Goal: Task Accomplishment & Management: Complete application form

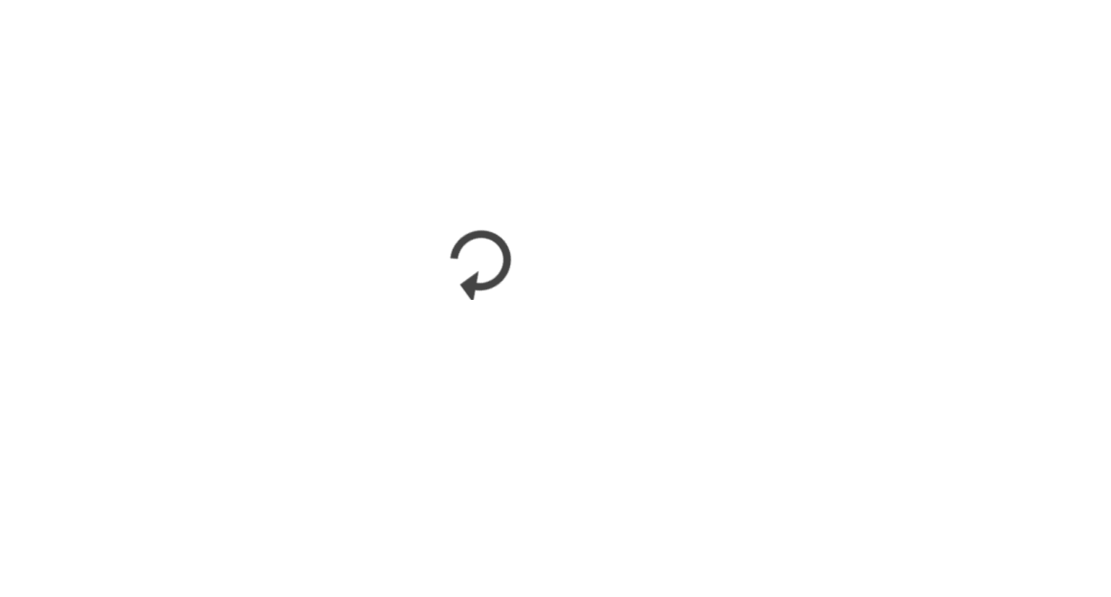
scroll to position [709, 0]
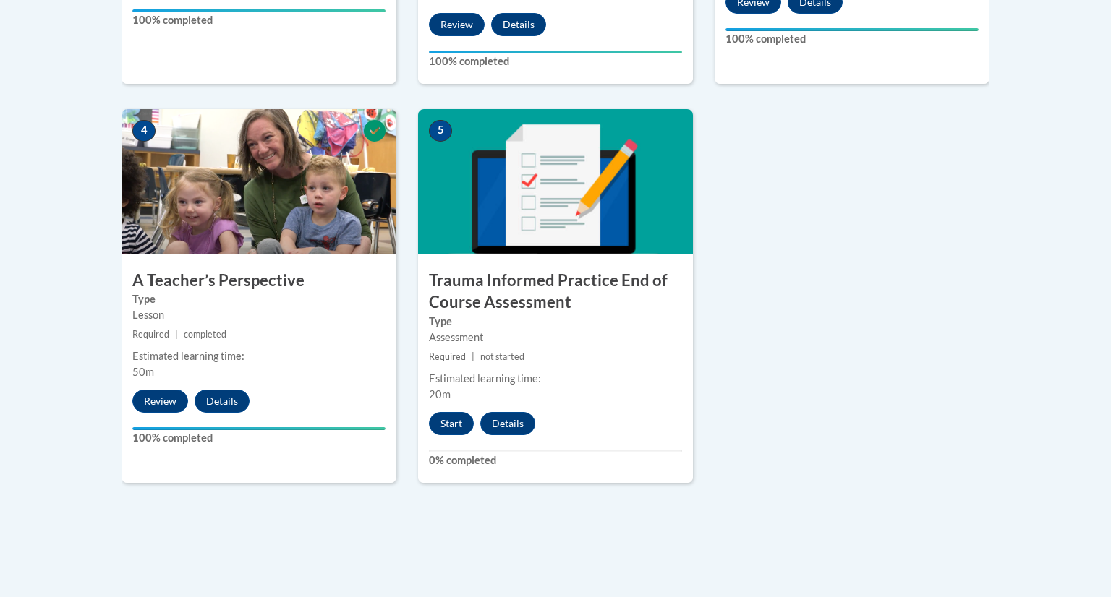
scroll to position [778, 0]
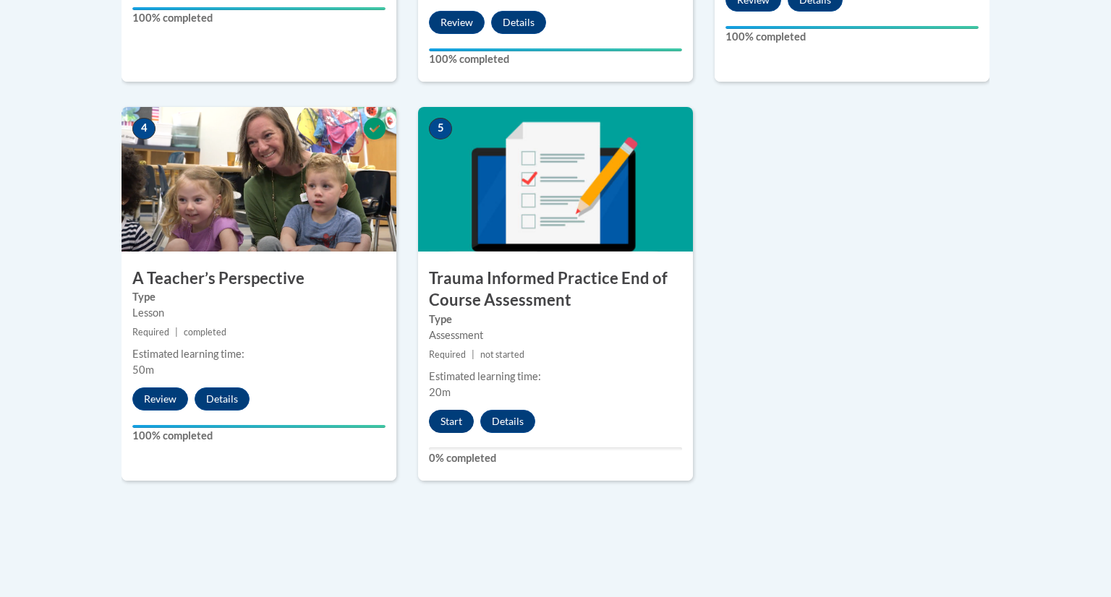
click at [461, 415] on button "Start" at bounding box center [451, 421] width 45 height 23
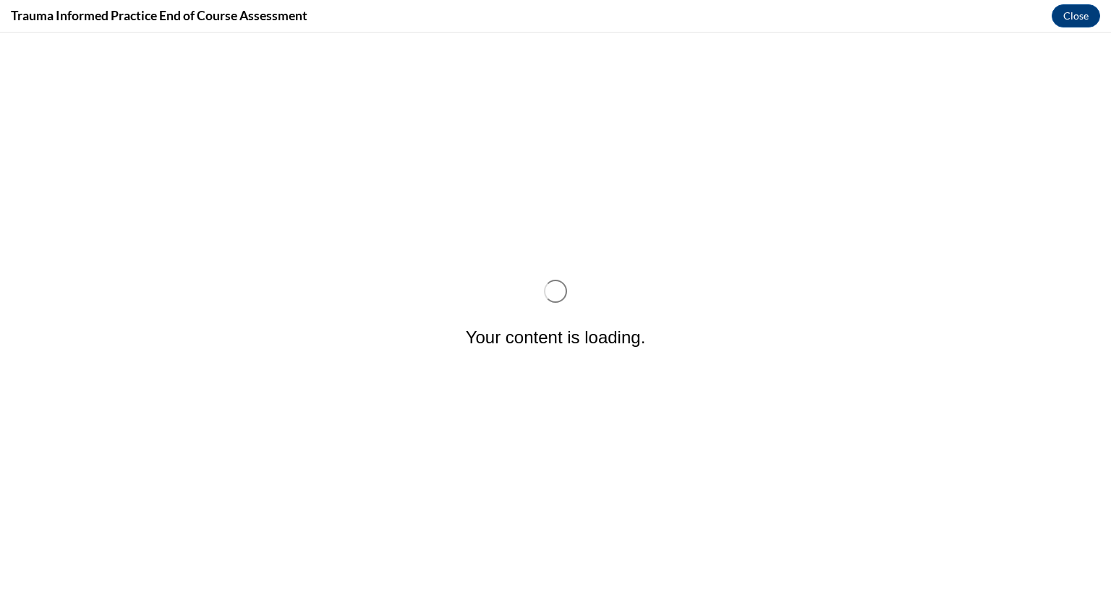
scroll to position [0, 0]
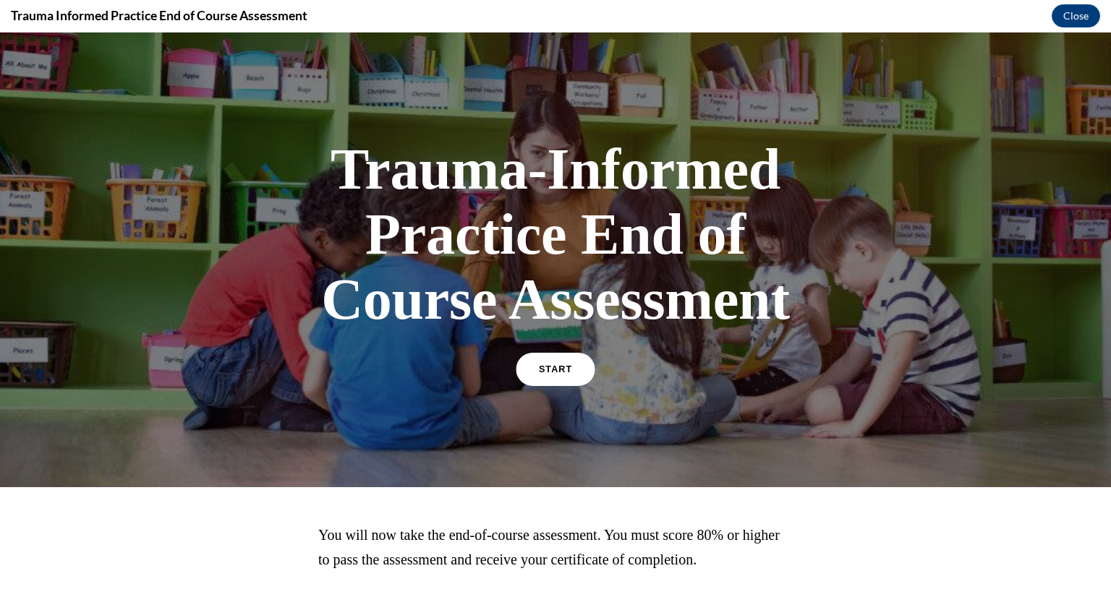
click at [565, 361] on link "START" at bounding box center [554, 369] width 79 height 33
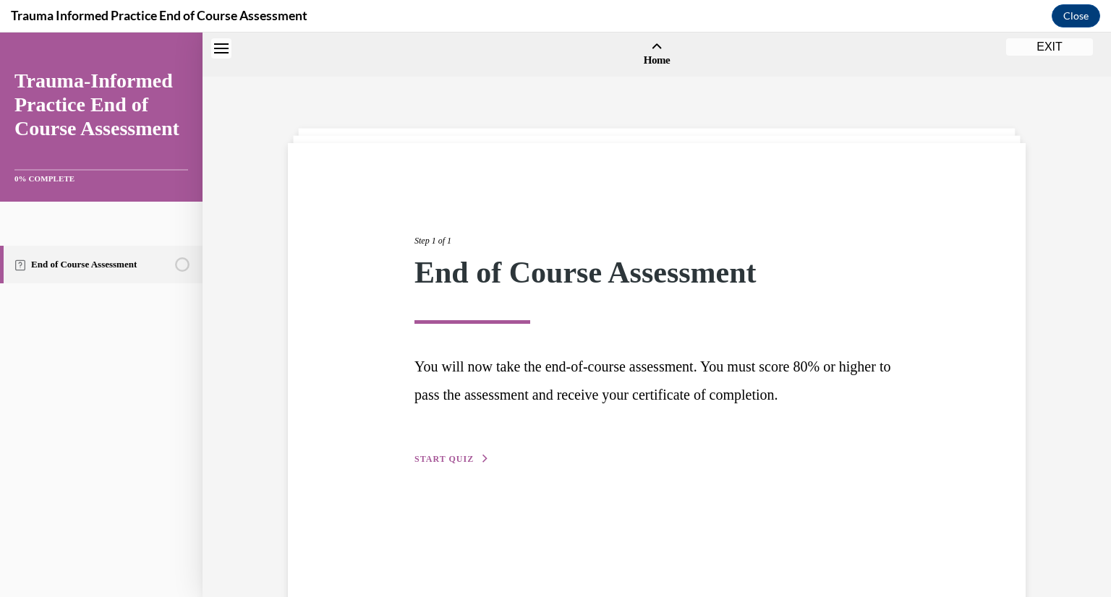
scroll to position [45, 0]
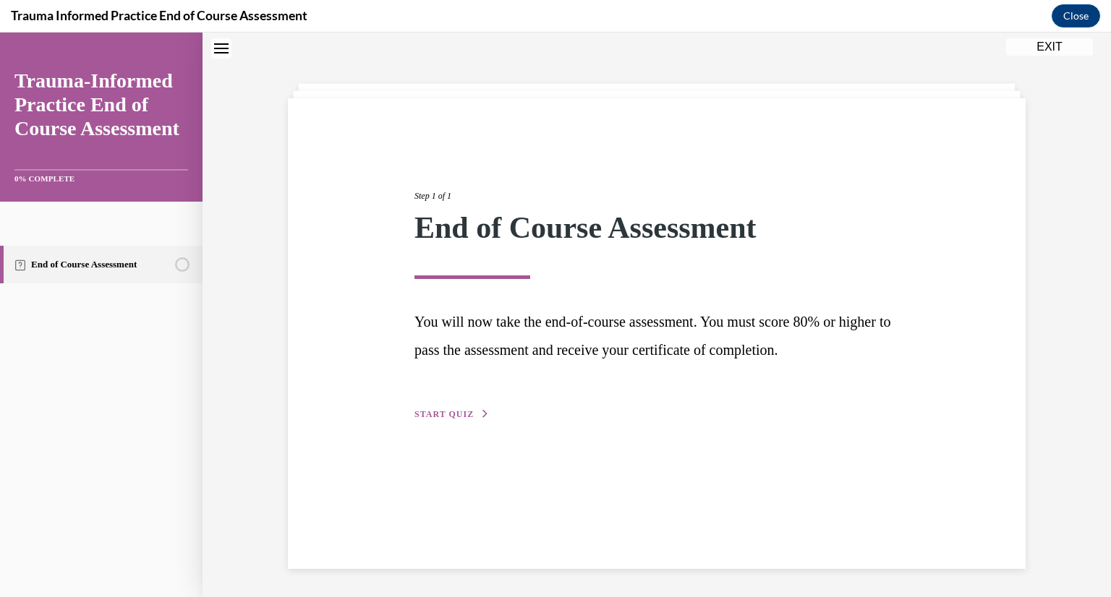
click at [451, 401] on div "Step 1 of 1 End of Course Assessment You will now take the end-of-course assess…" at bounding box center [656, 289] width 506 height 266
click at [437, 415] on span "START QUIZ" at bounding box center [443, 414] width 59 height 10
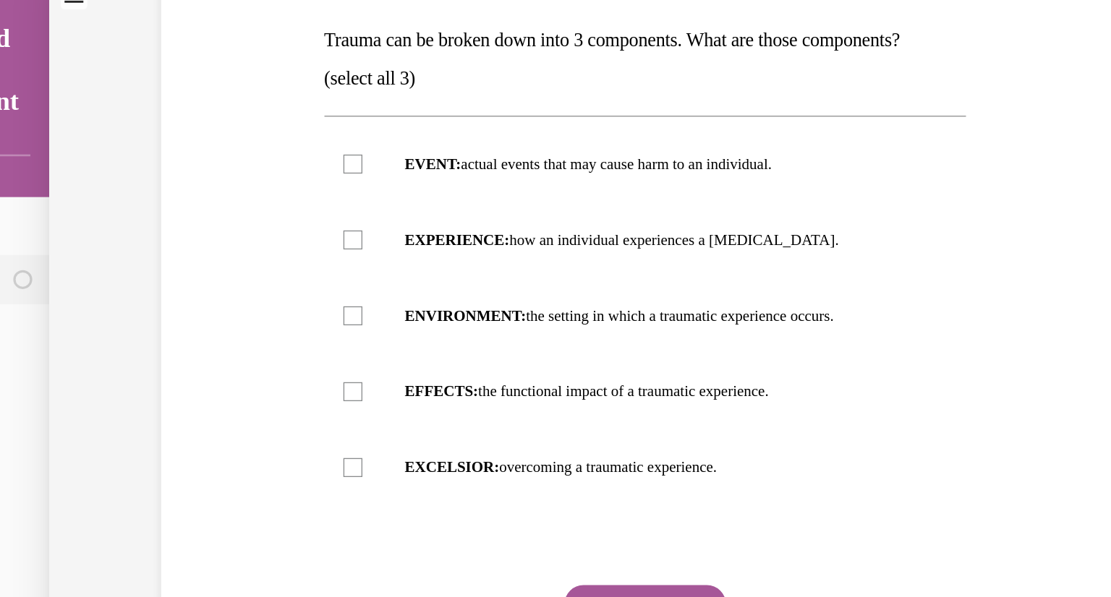
scroll to position [778, 0]
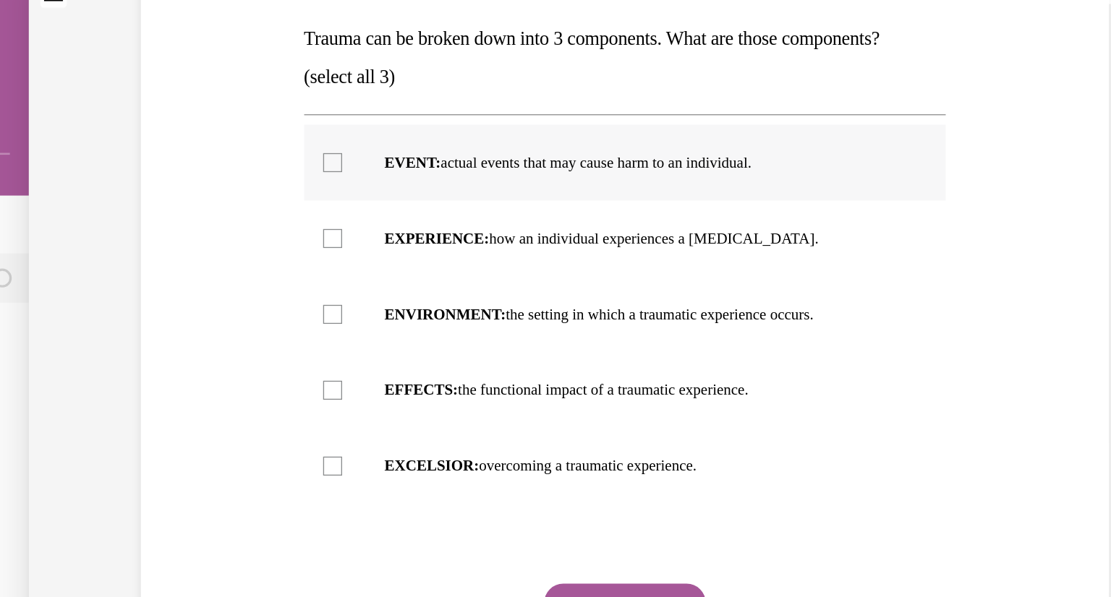
click at [202, 122] on div at bounding box center [197, 118] width 14 height 14
click at [202, 122] on input "EVENT: actual events that may cause harm to an individual." at bounding box center [197, 118] width 14 height 14
checkbox input "true"
click at [192, 184] on label "EXPERIENCE: how an individual experiences a stressor." at bounding box center [420, 176] width 489 height 58
click at [192, 183] on input "EXPERIENCE: how an individual experiences a stressor." at bounding box center [197, 175] width 14 height 14
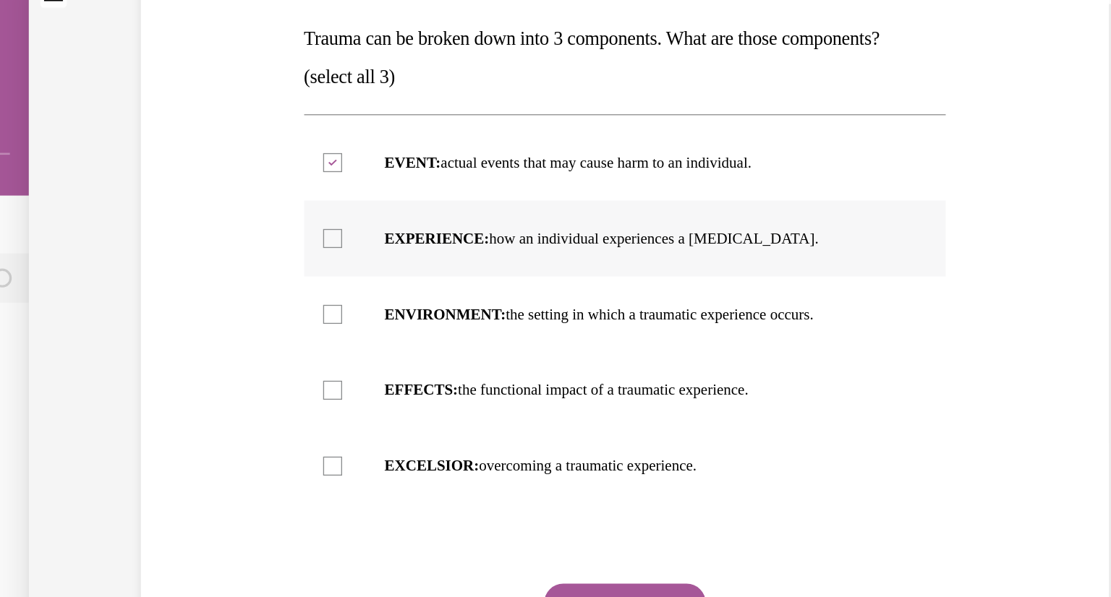
checkbox input "true"
click at [197, 288] on div at bounding box center [197, 291] width 14 height 14
click at [197, 288] on input "EFFECTS: the functional impact of a traumatic experience." at bounding box center [197, 291] width 14 height 14
checkbox input "true"
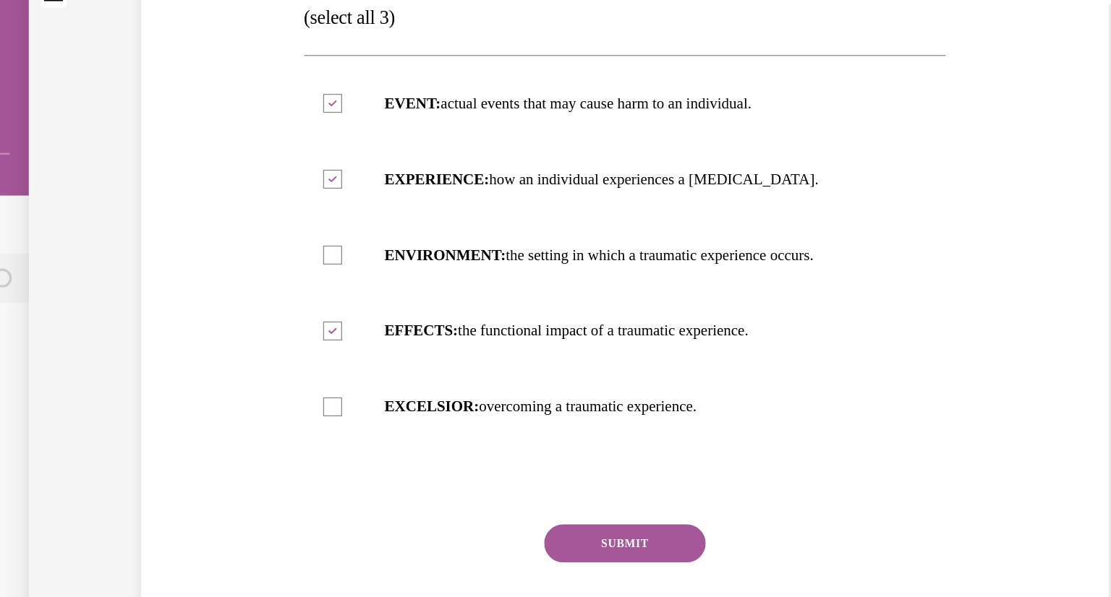
scroll to position [256, 0]
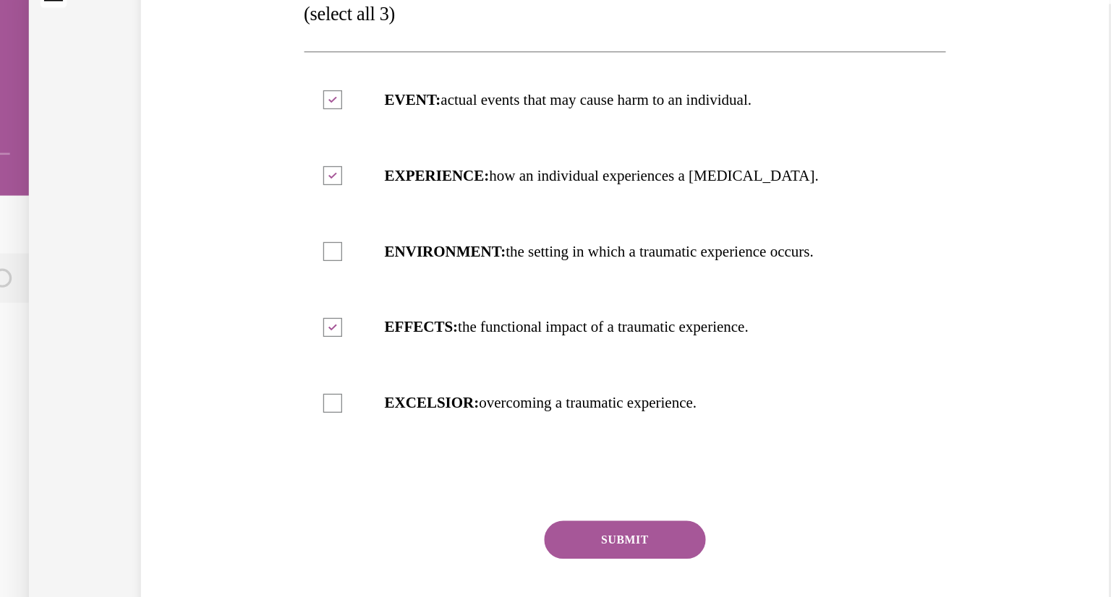
click at [390, 401] on button "SUBMIT" at bounding box center [420, 405] width 123 height 29
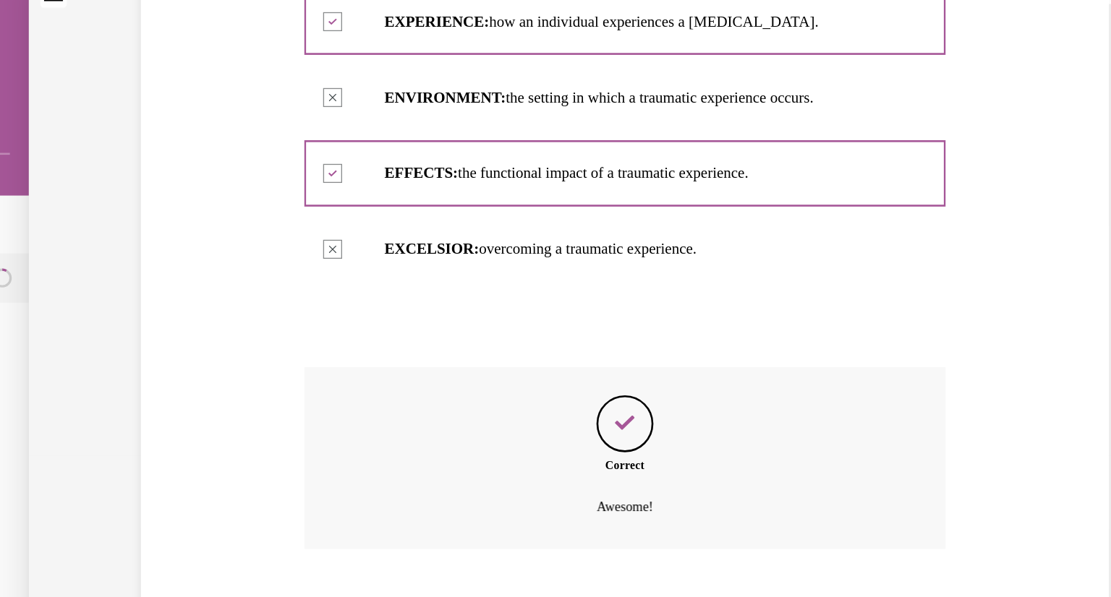
scroll to position [778, 0]
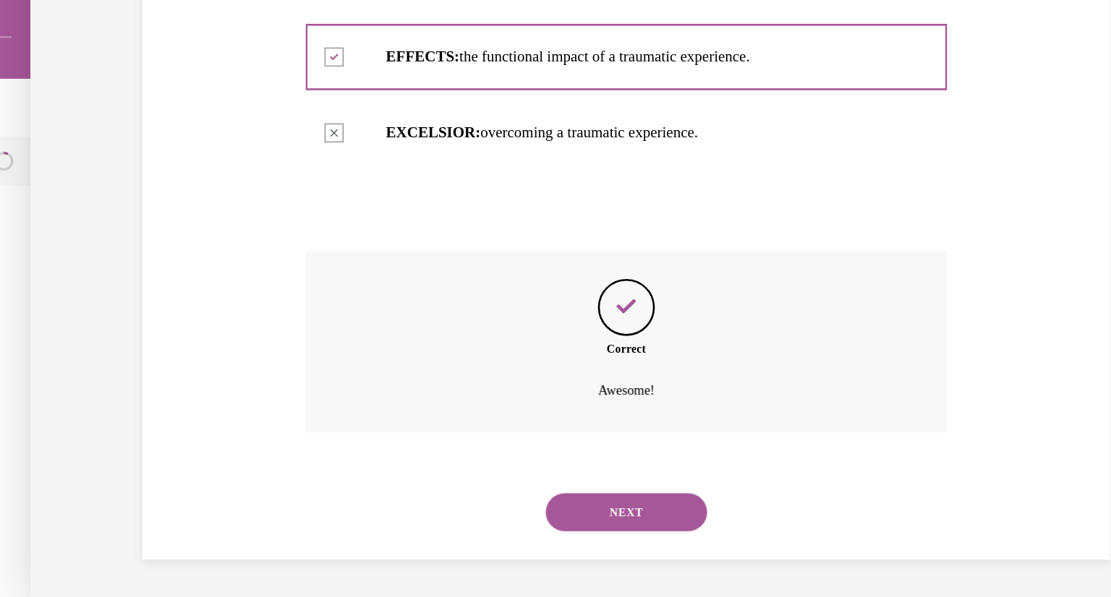
click at [390, 373] on div "NEXT" at bounding box center [421, 357] width 489 height 58
click at [394, 356] on button "NEXT" at bounding box center [421, 356] width 123 height 29
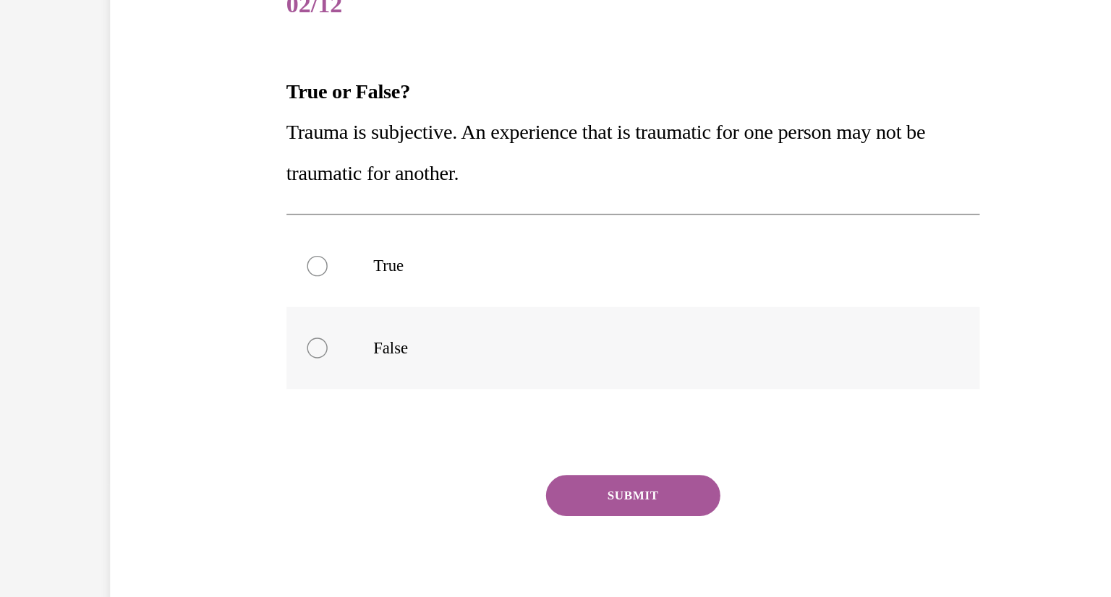
scroll to position [67, 0]
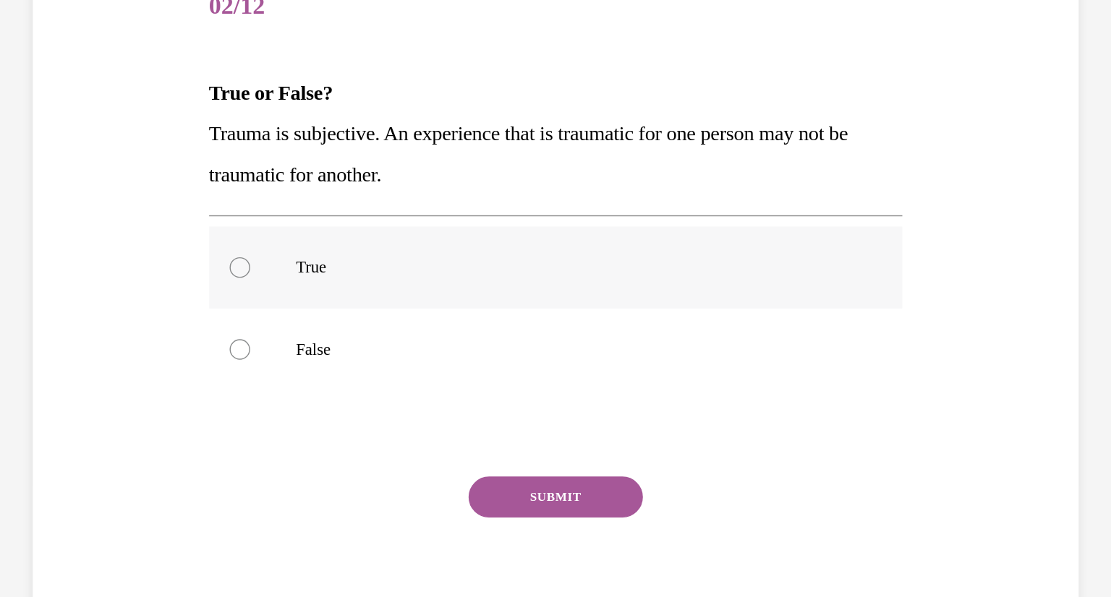
click at [77, 145] on label "True" at bounding box center [281, 137] width 489 height 58
click at [66, 145] on input "True" at bounding box center [58, 137] width 14 height 14
radio input "true"
click at [296, 297] on button "SUBMIT" at bounding box center [281, 299] width 123 height 29
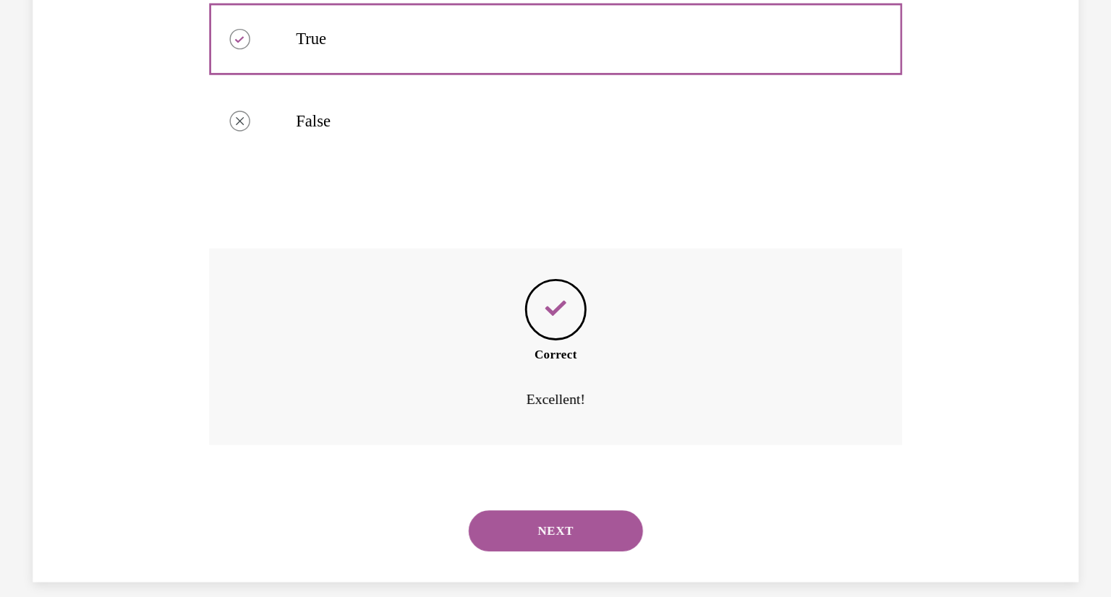
scroll to position [777, 0]
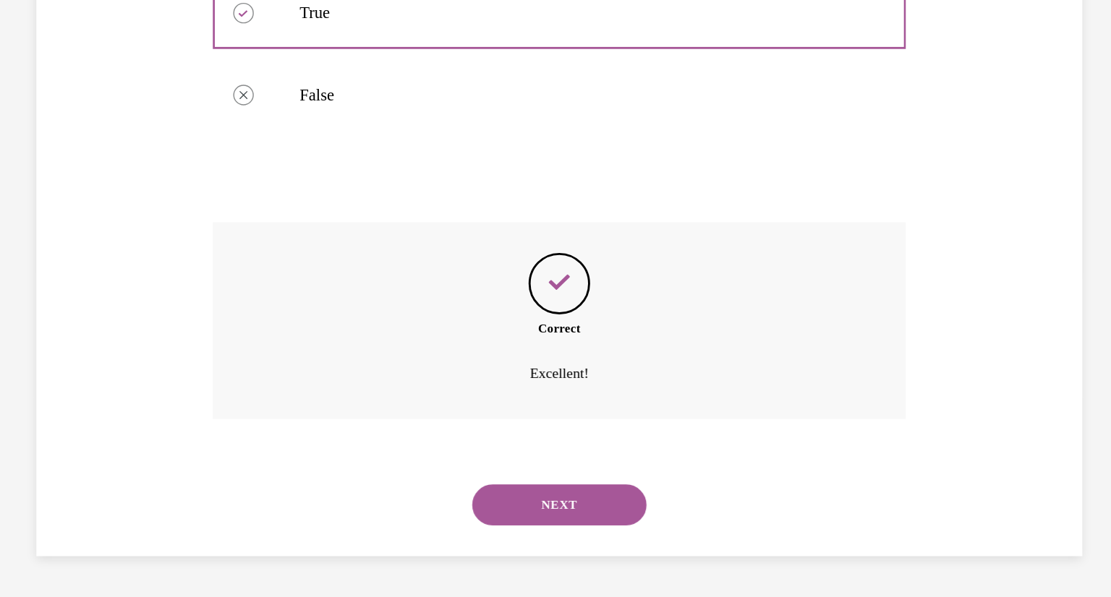
click at [297, 290] on button "NEXT" at bounding box center [285, 297] width 123 height 29
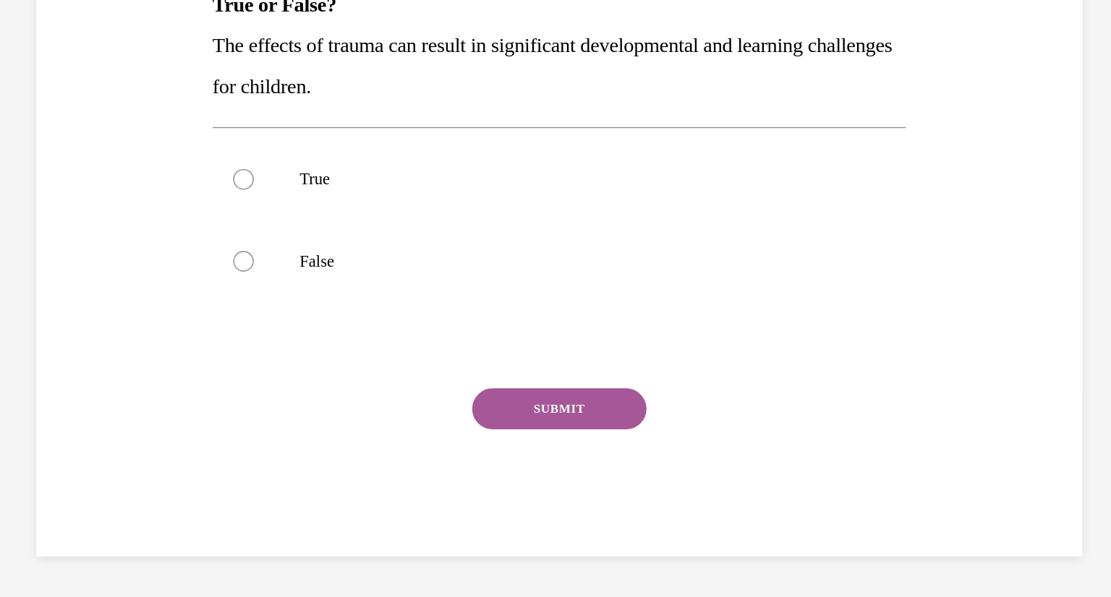
scroll to position [111, 0]
click at [67, 67] on div at bounding box center [63, 67] width 14 height 14
click at [67, 67] on input "True" at bounding box center [63, 67] width 14 height 14
radio input "true"
click at [250, 224] on button "SUBMIT" at bounding box center [285, 229] width 123 height 29
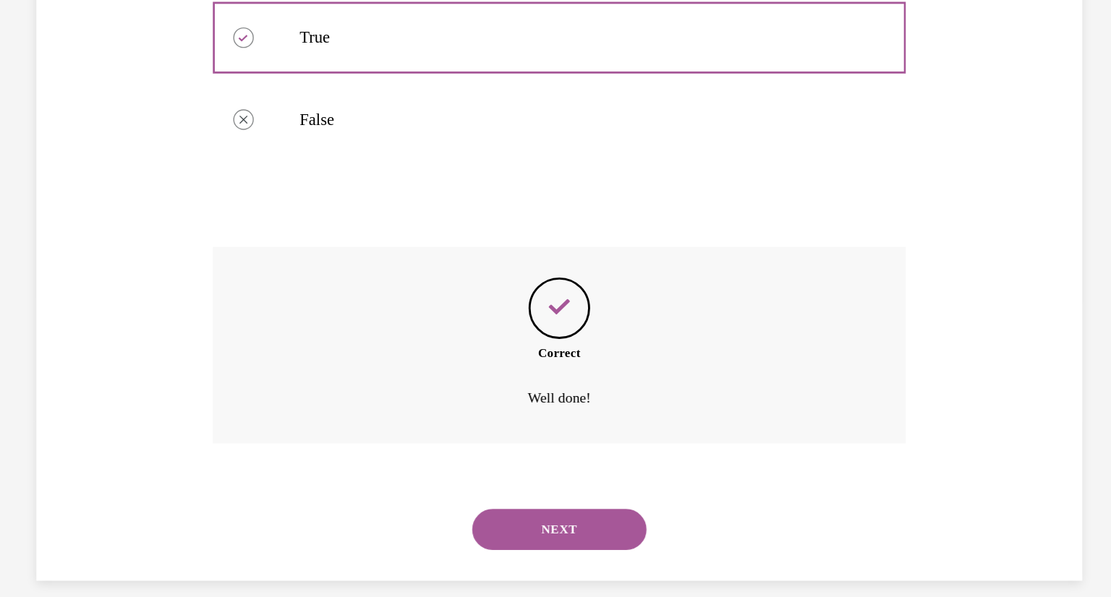
scroll to position [228, 0]
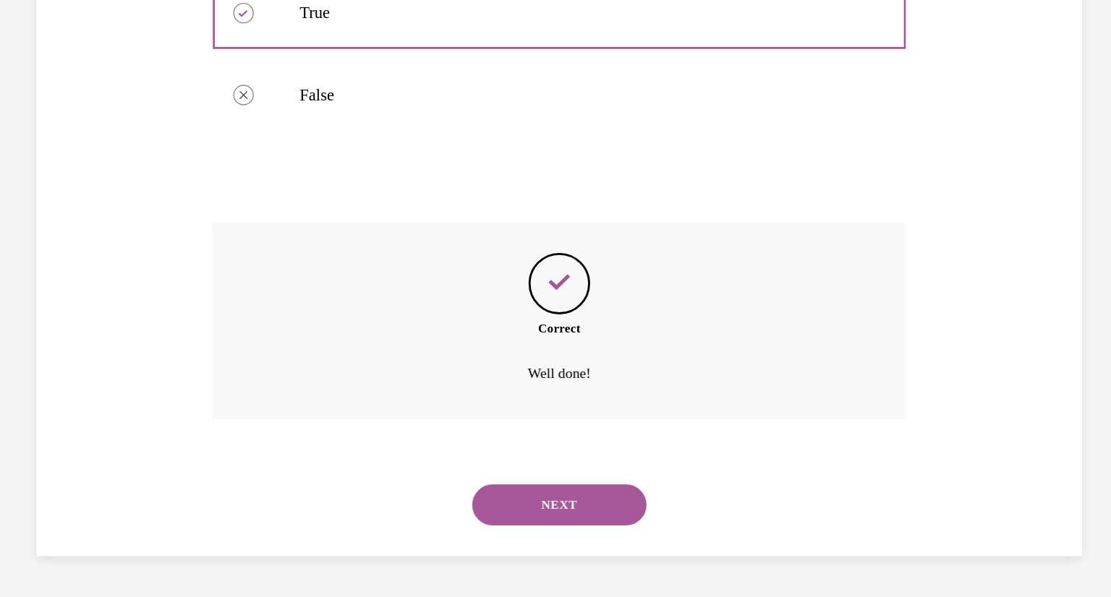
click at [271, 293] on button "NEXT" at bounding box center [285, 297] width 123 height 29
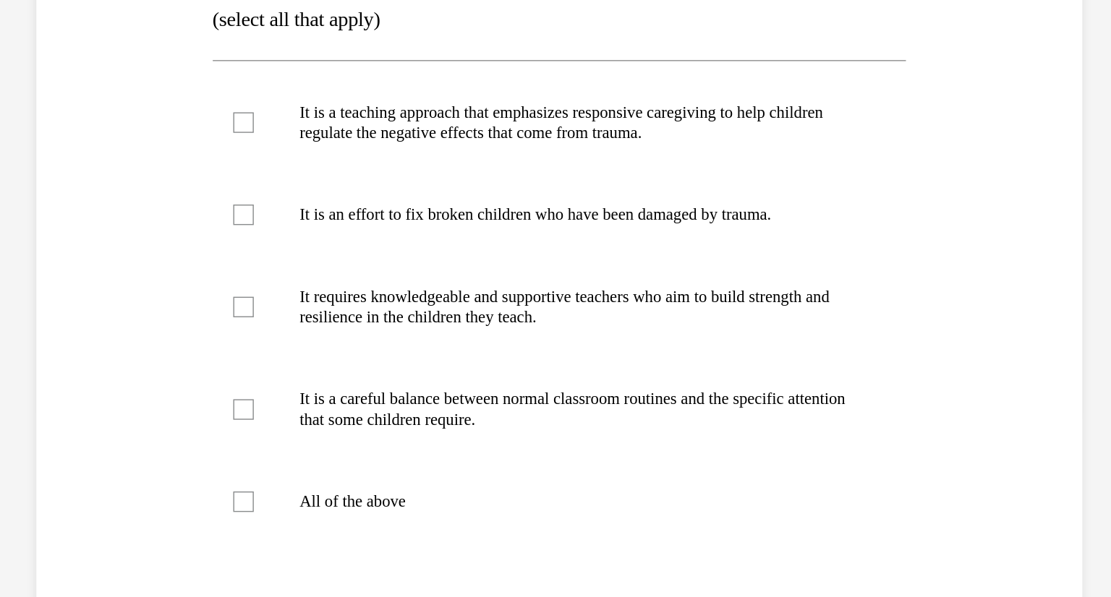
scroll to position [124, 0]
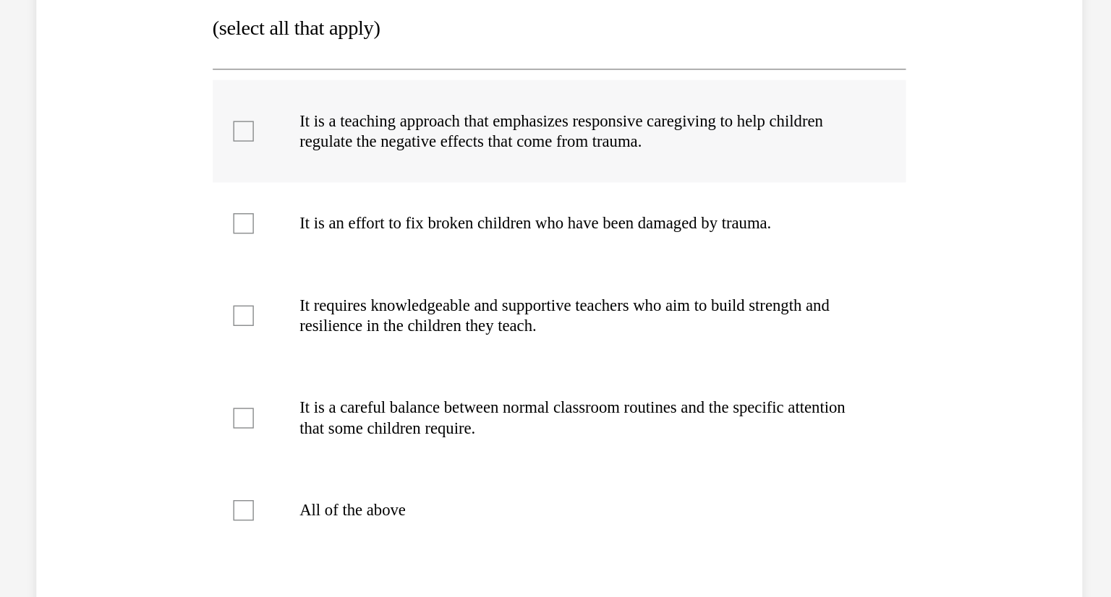
click at [67, 40] on div at bounding box center [63, 33] width 14 height 14
click at [67, 40] on input "It is a teaching approach that emphasizes responsive caregiving to help childre…" at bounding box center [63, 33] width 14 height 14
checkbox input "true"
click at [59, 243] on div at bounding box center [63, 235] width 14 height 14
click at [59, 243] on input "It is a careful balance between normal classroom routines and the specific atte…" at bounding box center [63, 235] width 14 height 14
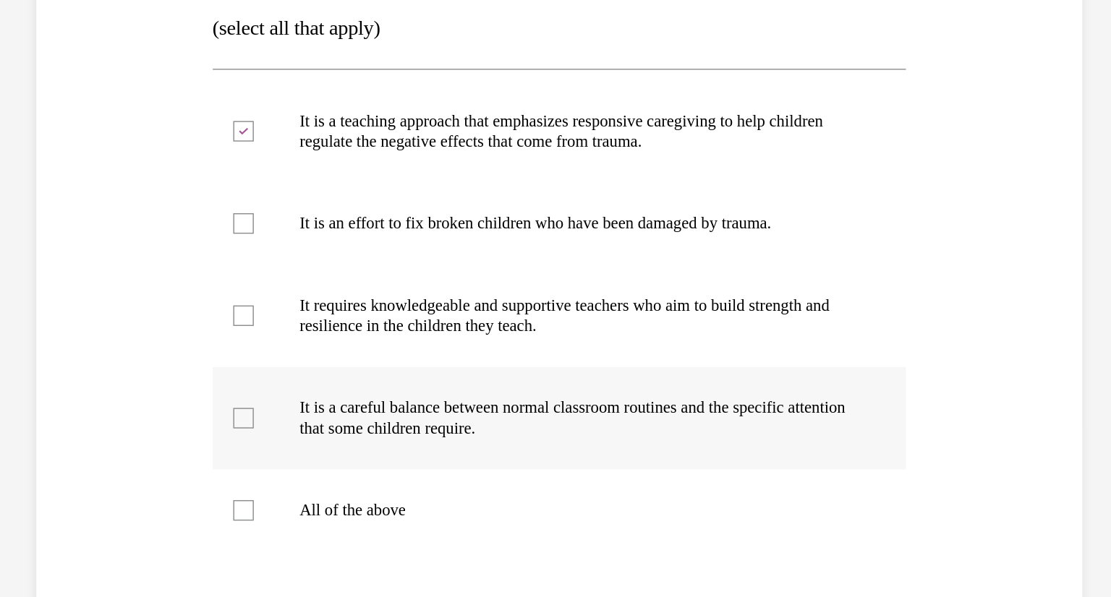
checkbox input "true"
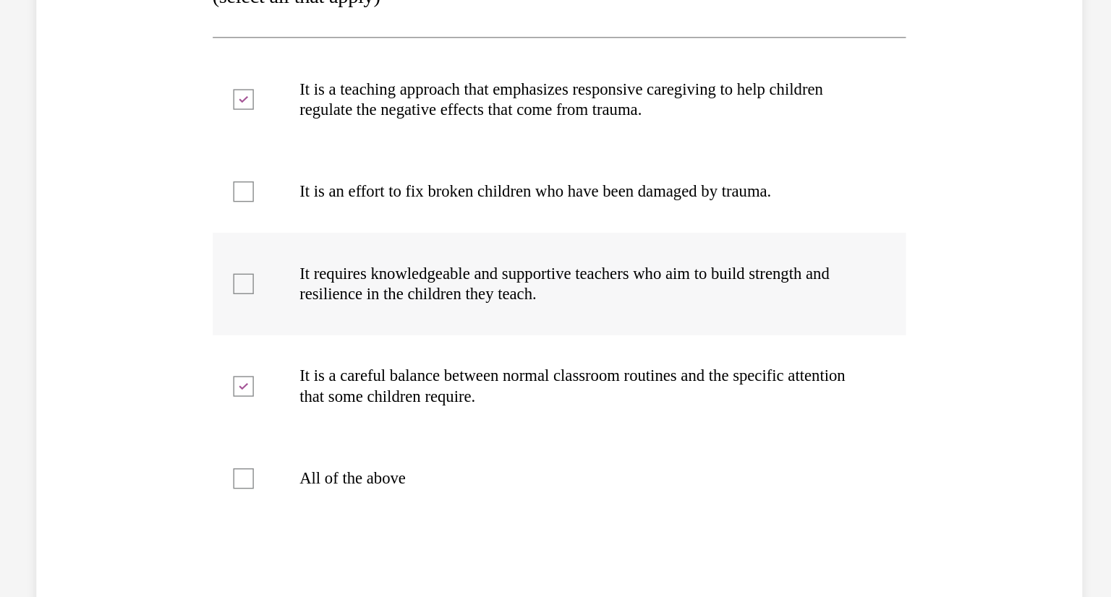
scroll to position [147, 0]
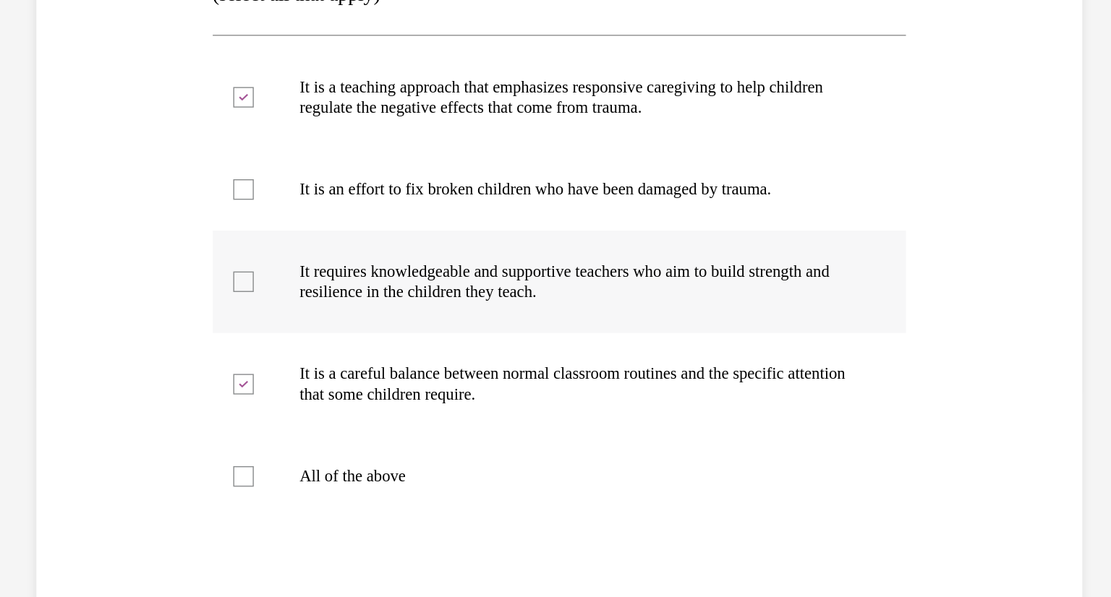
click at [62, 147] on div at bounding box center [63, 139] width 14 height 14
click at [62, 147] on input "It requires knowledgeable and supportive teachers who aim to build strength and…" at bounding box center [63, 139] width 14 height 14
checkbox input "true"
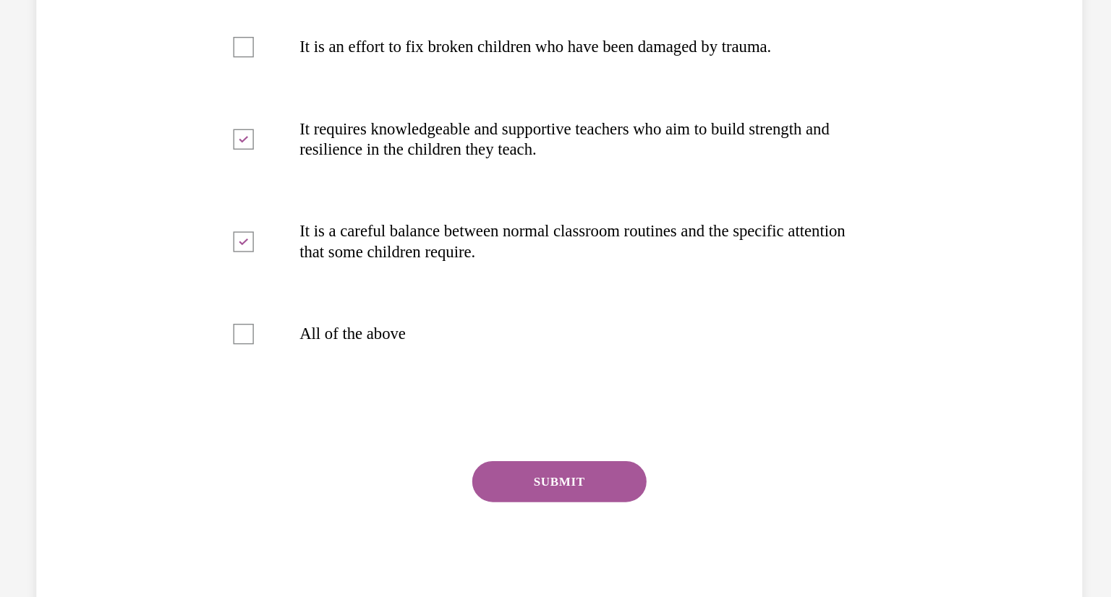
click at [286, 295] on button "SUBMIT" at bounding box center [285, 280] width 123 height 29
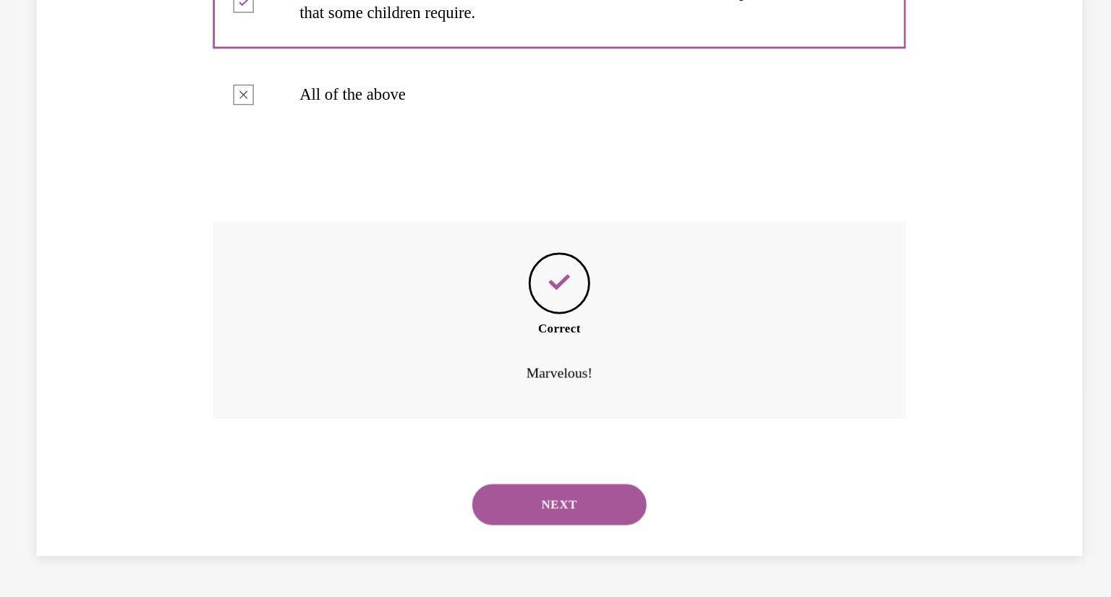
scroll to position [429, 0]
click at [286, 309] on button "NEXT" at bounding box center [285, 297] width 123 height 29
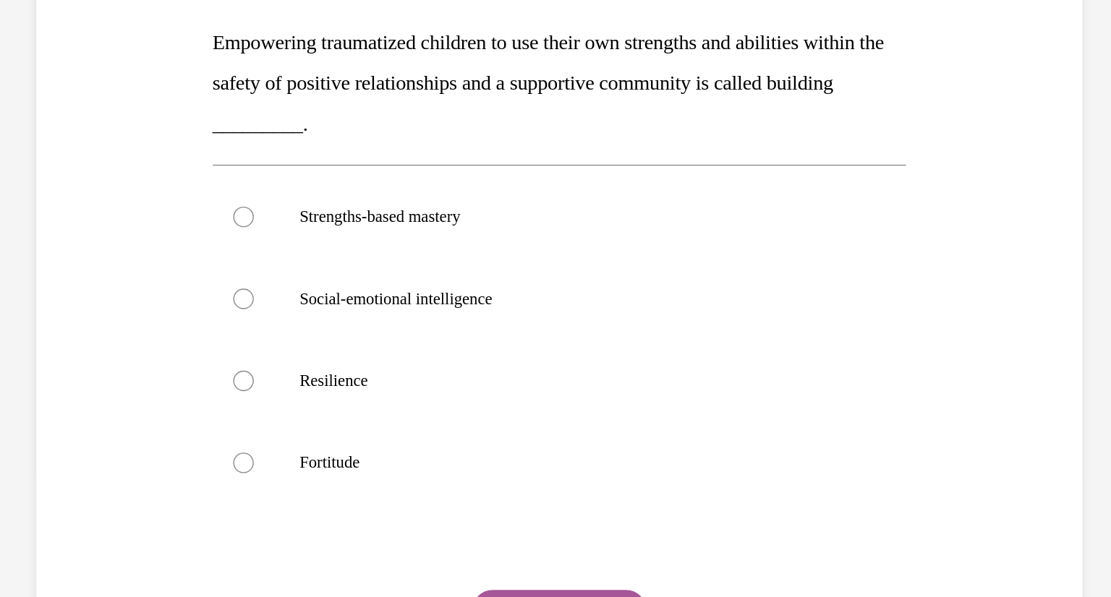
scroll to position [85, 0]
click at [74, 213] on label "Resilience" at bounding box center [285, 209] width 489 height 58
click at [70, 213] on input "Resilience" at bounding box center [63, 209] width 14 height 14
radio input "true"
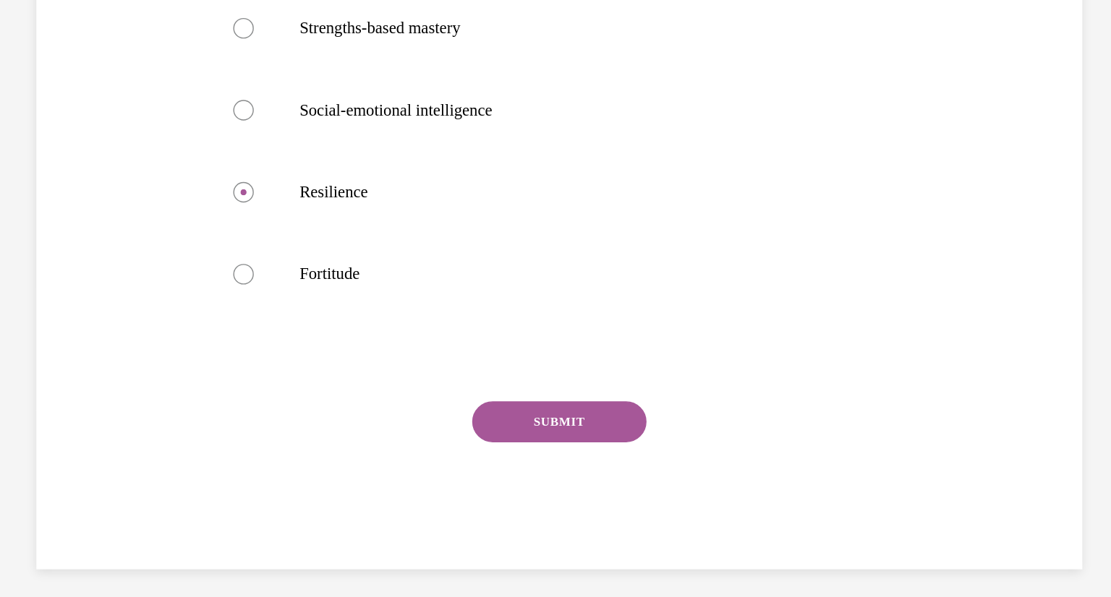
click at [261, 240] on button "SUBMIT" at bounding box center [285, 238] width 123 height 29
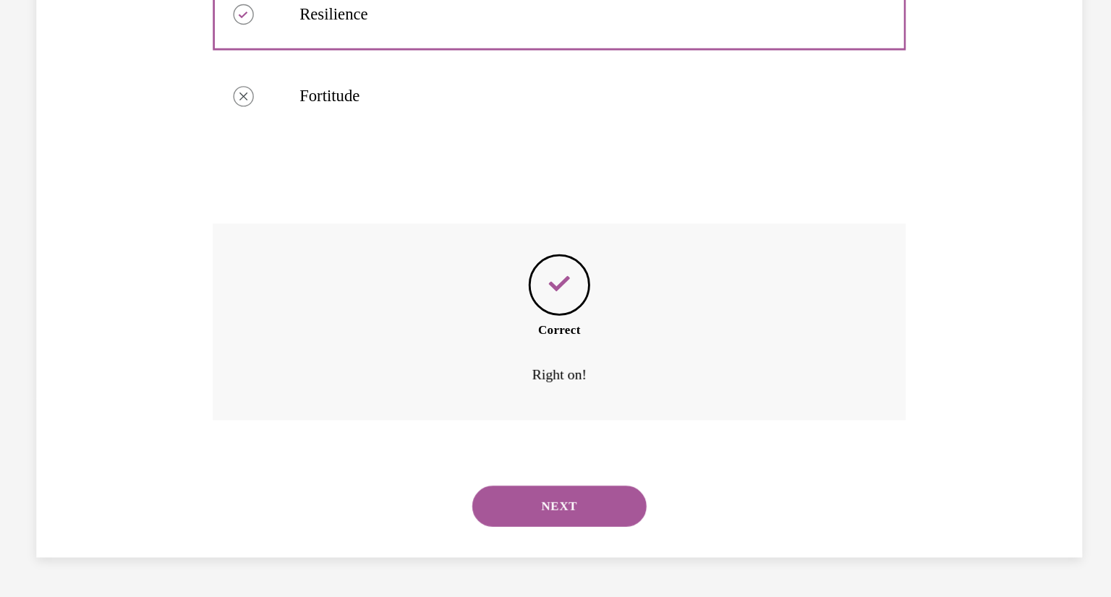
scroll to position [344, 0]
click at [264, 288] on button "NEXT" at bounding box center [288, 297] width 123 height 29
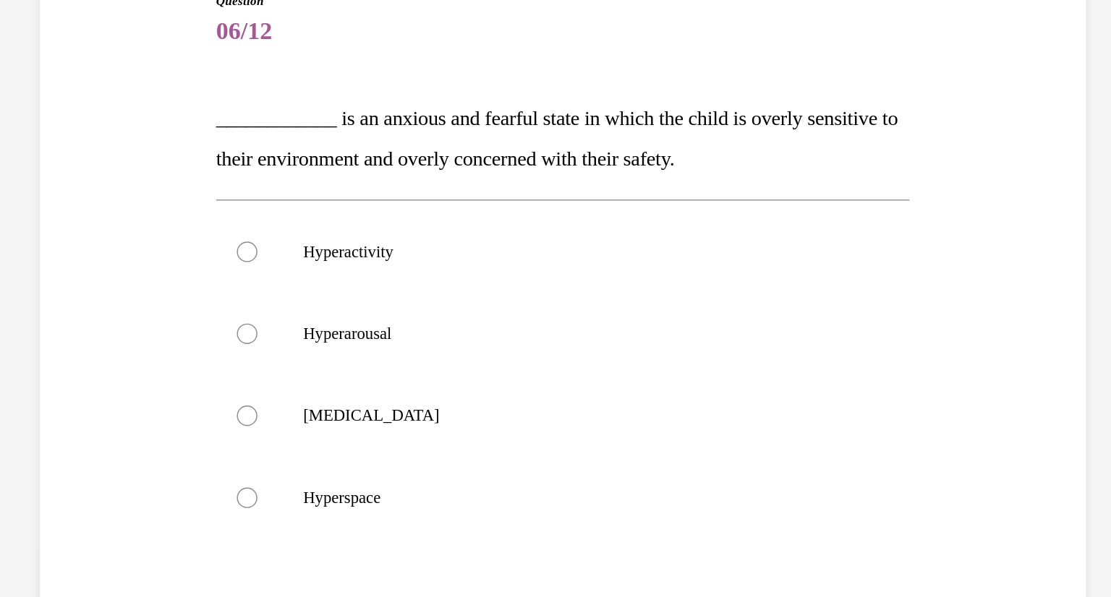
scroll to position [32, 0]
click at [80, 177] on label "Hyperarousal" at bounding box center [288, 176] width 489 height 58
click at [73, 177] on input "Hyperarousal" at bounding box center [66, 175] width 14 height 14
radio input "true"
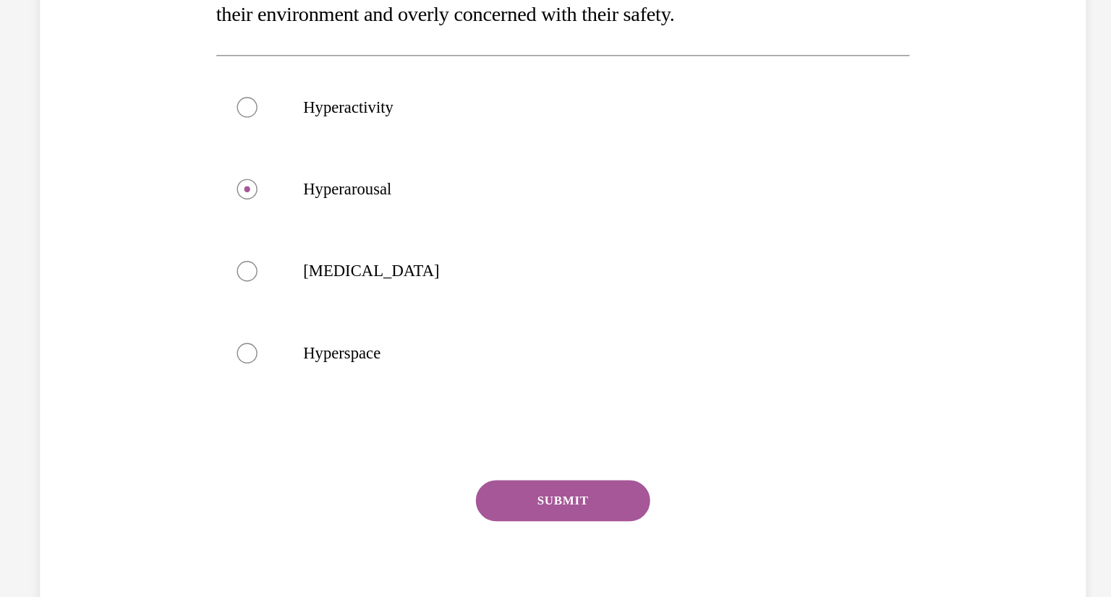
click at [270, 294] on button "SUBMIT" at bounding box center [288, 294] width 123 height 29
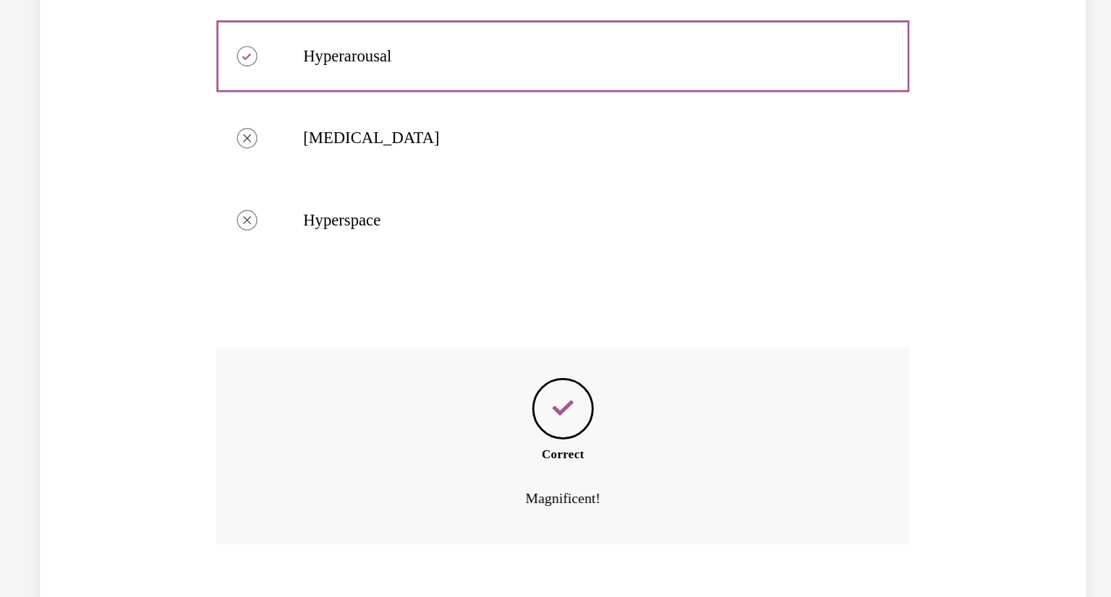
scroll to position [315, 0]
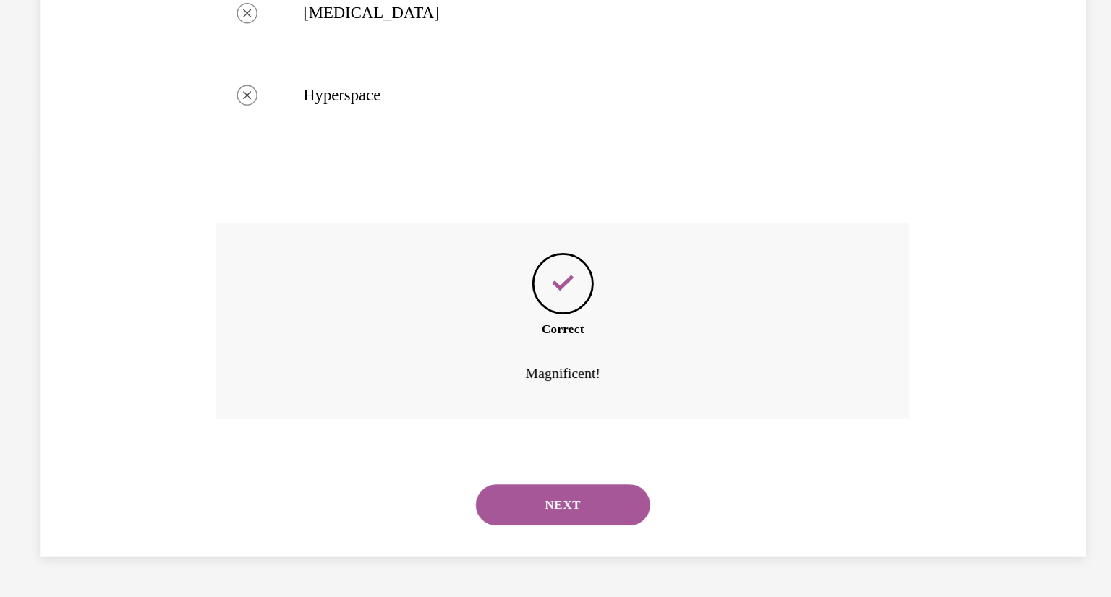
click at [270, 294] on button "NEXT" at bounding box center [288, 297] width 123 height 29
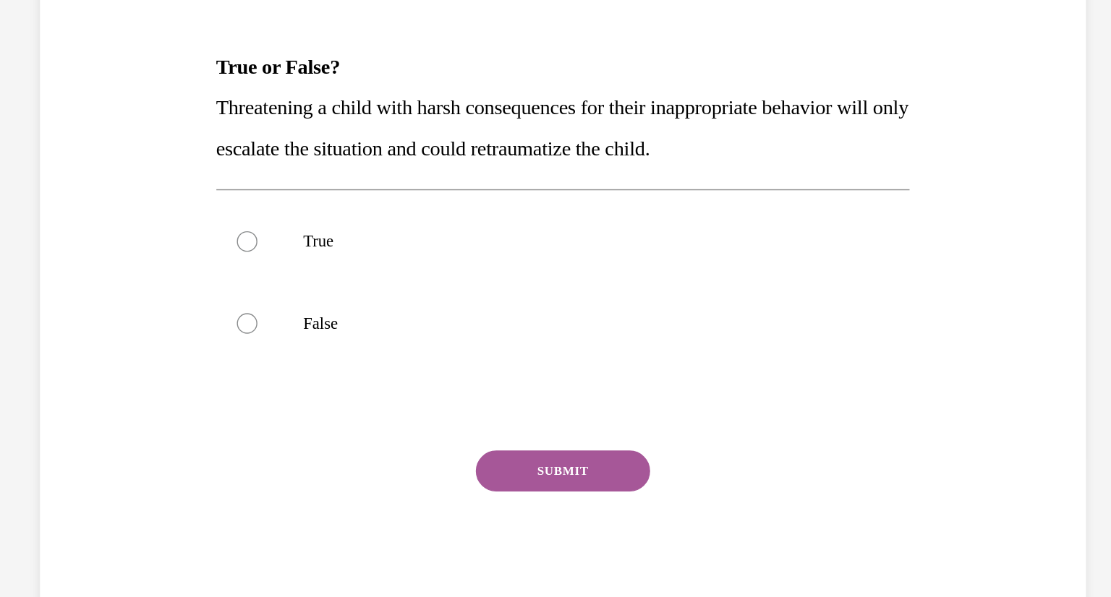
scroll to position [46, 0]
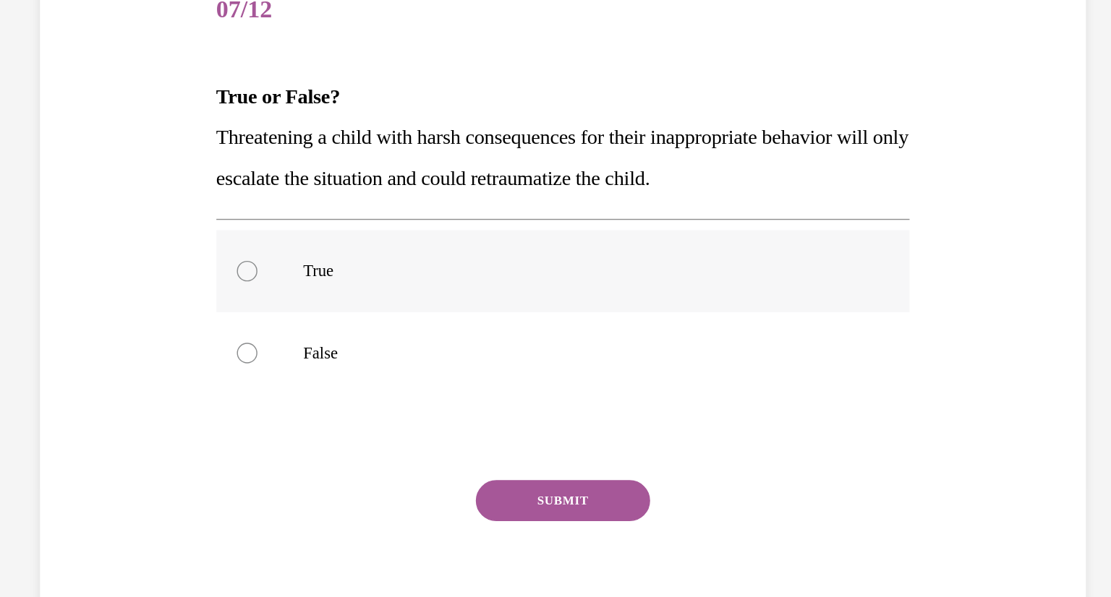
click at [59, 136] on label "True" at bounding box center [288, 132] width 489 height 58
click at [59, 136] on input "True" at bounding box center [66, 132] width 14 height 14
radio input "true"
click at [281, 291] on button "SUBMIT" at bounding box center [288, 294] width 123 height 29
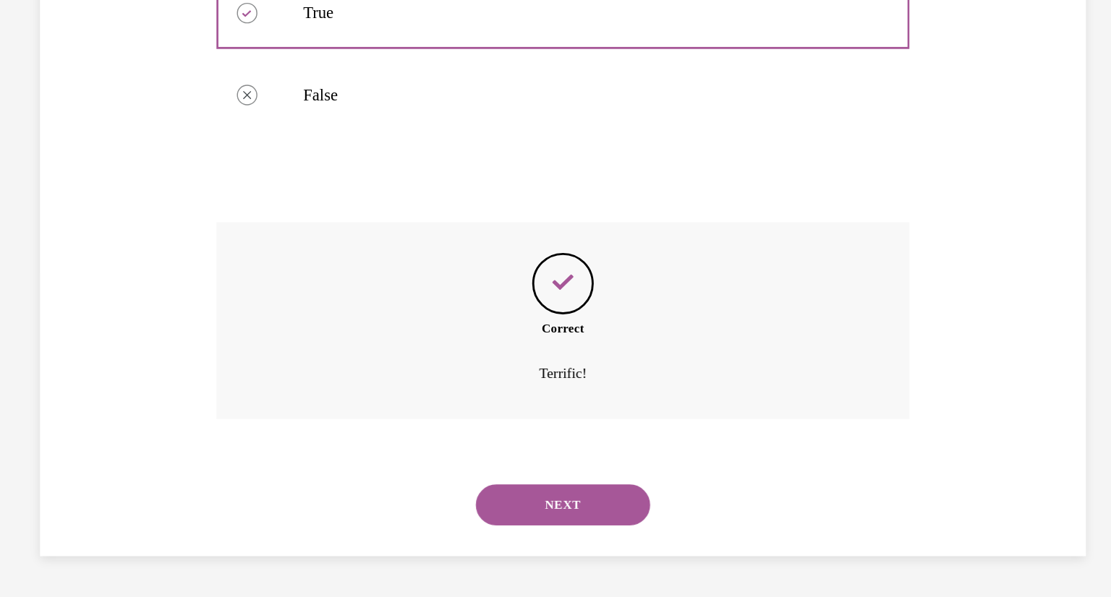
click at [281, 291] on button "NEXT" at bounding box center [288, 297] width 123 height 29
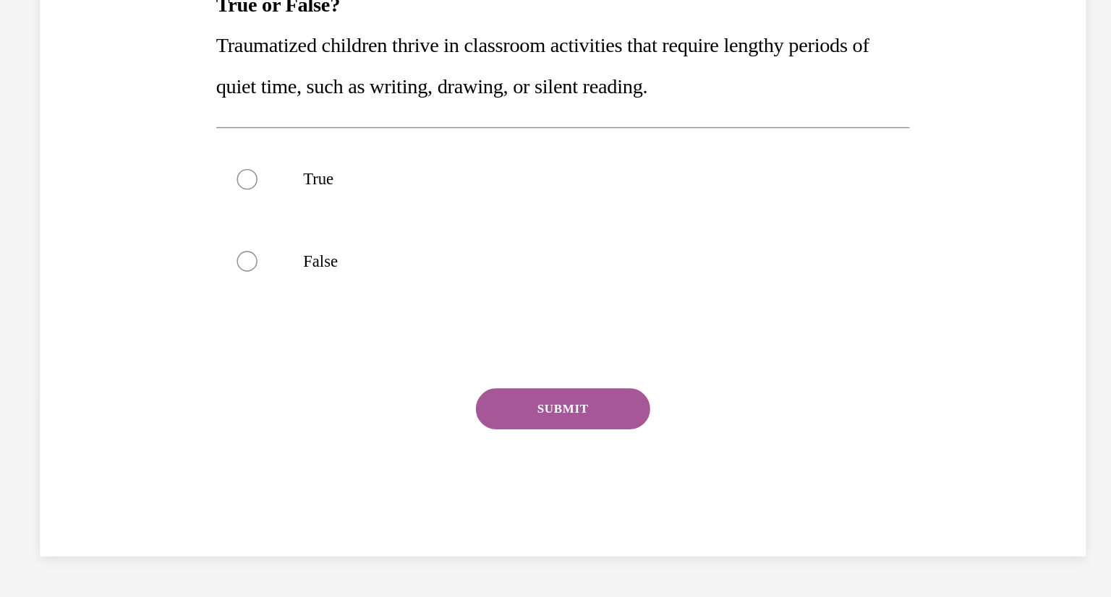
scroll to position [111, 0]
click at [72, 121] on label "False" at bounding box center [288, 125] width 489 height 58
click at [72, 121] on input "False" at bounding box center [66, 125] width 14 height 14
radio input "true"
click at [273, 241] on button "SUBMIT" at bounding box center [288, 229] width 123 height 29
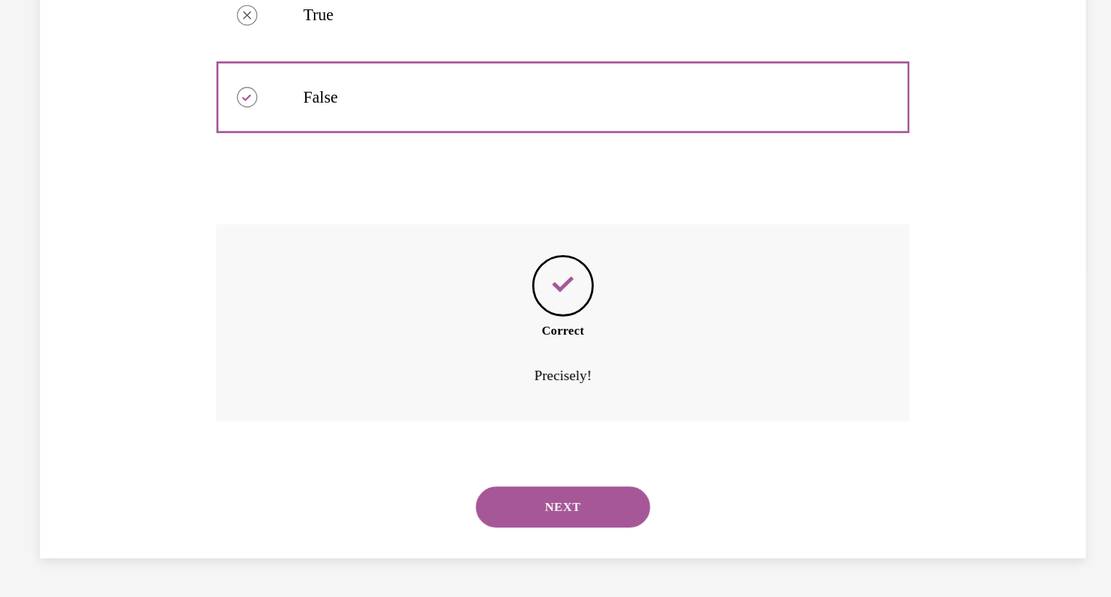
scroll to position [228, 0]
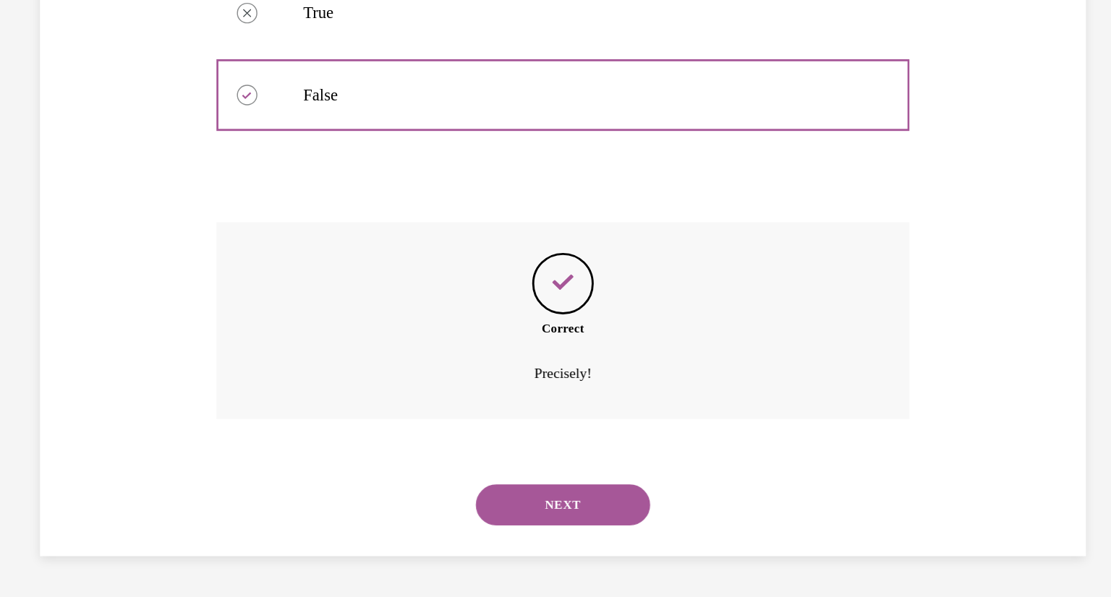
click at [267, 291] on button "NEXT" at bounding box center [288, 297] width 123 height 29
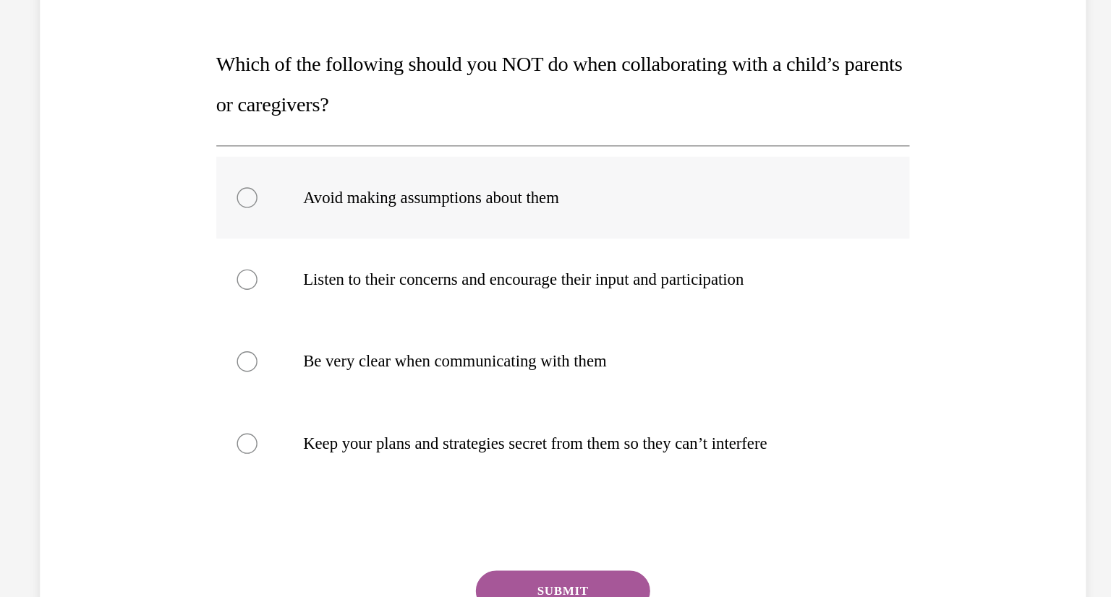
scroll to position [70, 0]
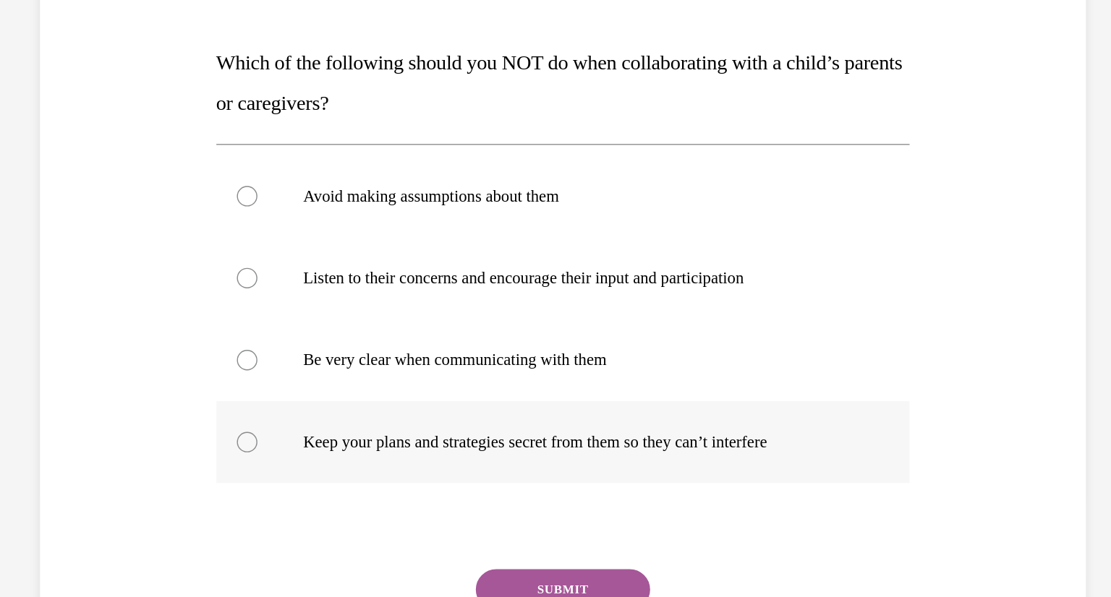
click at [72, 249] on div at bounding box center [66, 253] width 14 height 14
click at [72, 249] on input "Keep your plans and strategies secret from them so they can’t interfere" at bounding box center [66, 253] width 14 height 14
radio input "true"
click at [307, 350] on button "SUBMIT" at bounding box center [288, 357] width 123 height 29
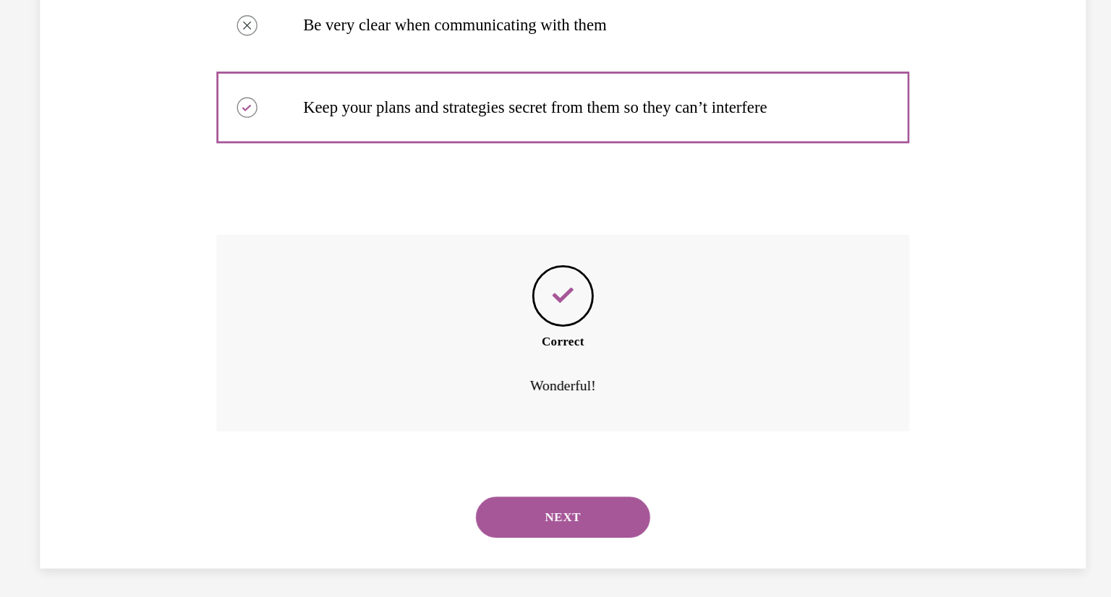
scroll to position [315, 0]
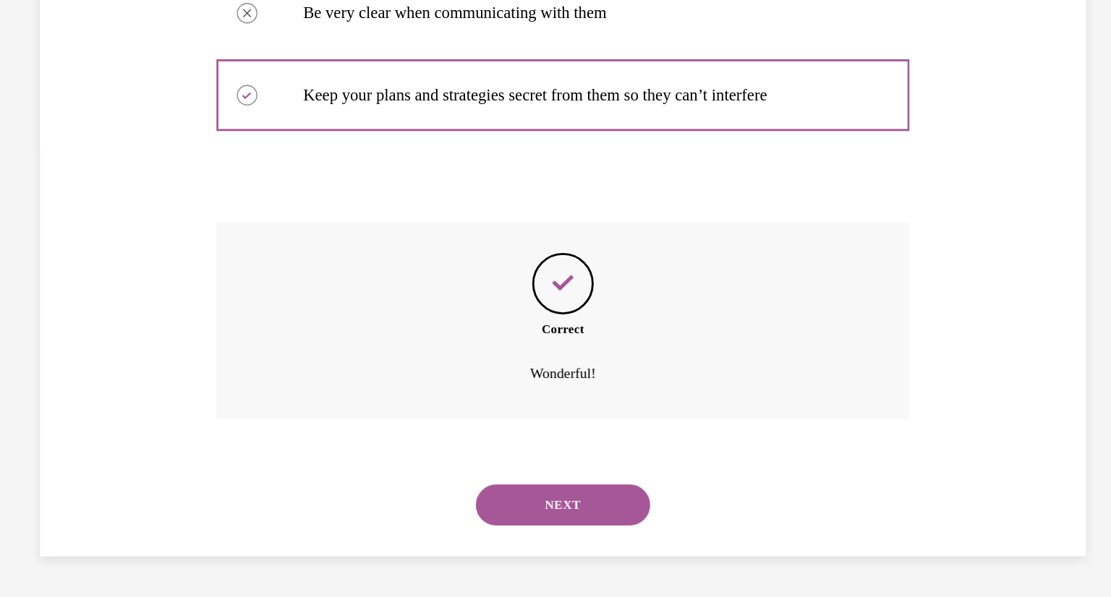
click at [283, 305] on button "NEXT" at bounding box center [288, 297] width 123 height 29
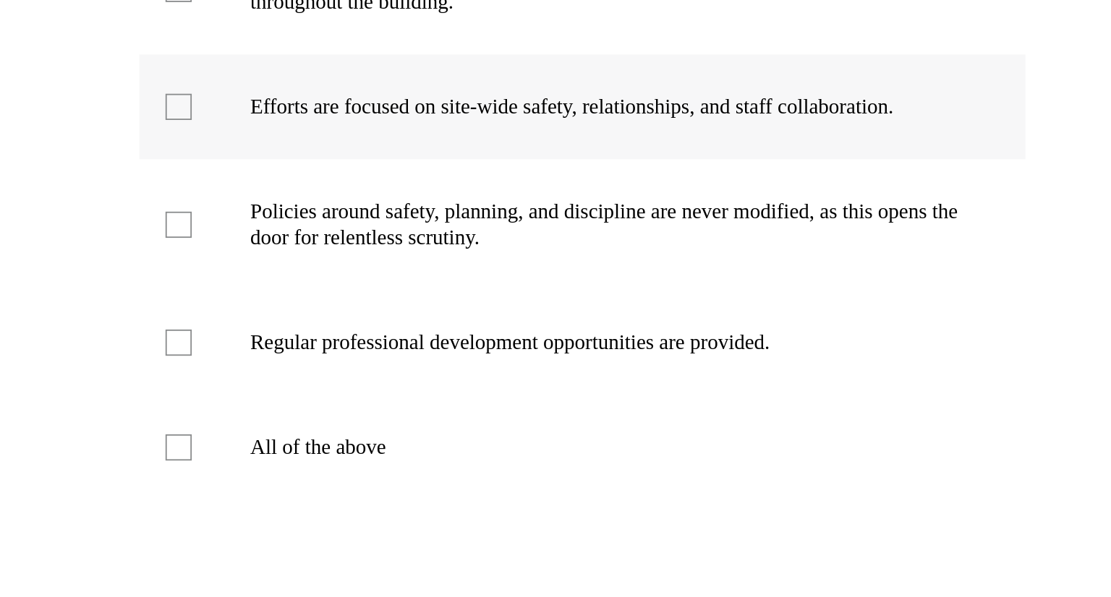
scroll to position [174, 0]
click at [0, 95] on p "All of the above" at bounding box center [62, 91] width 392 height 14
checkbox input "true"
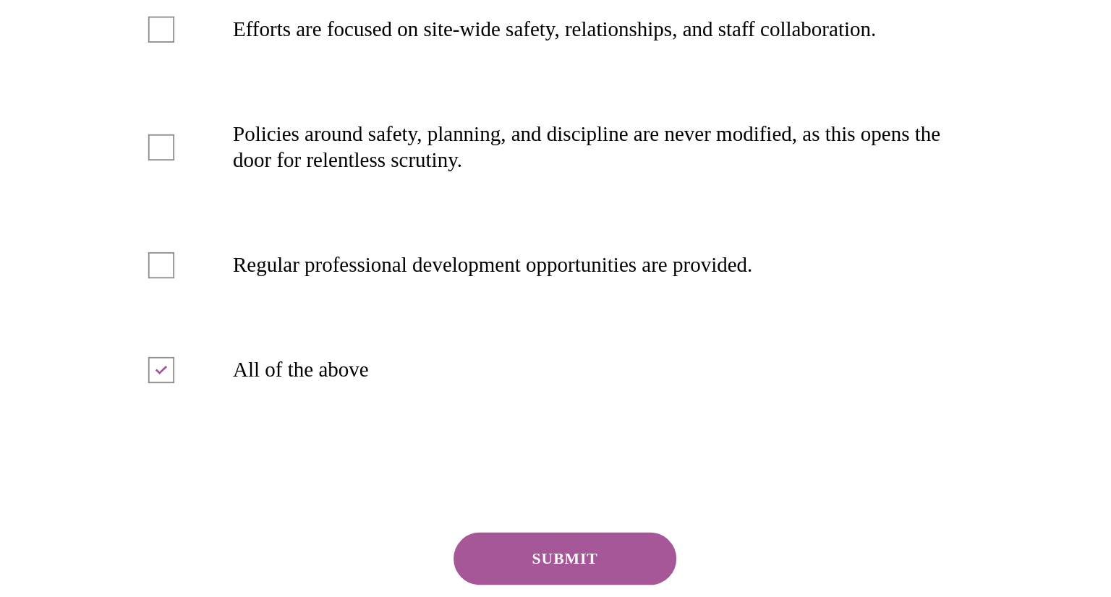
click at [20, 111] on button "SUBMIT" at bounding box center [31, 117] width 123 height 29
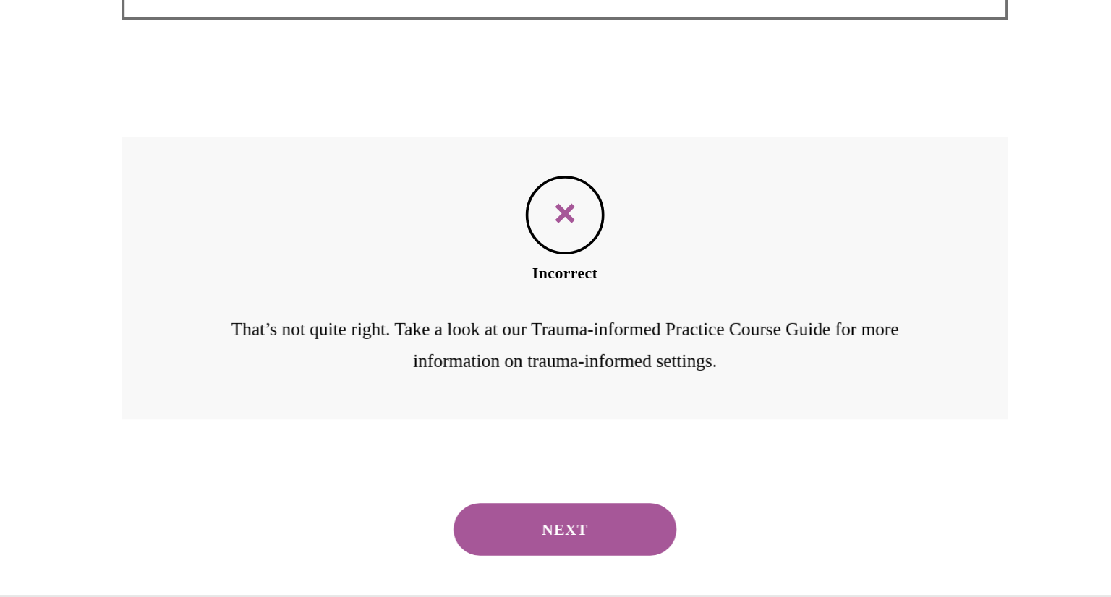
scroll to position [388, 0]
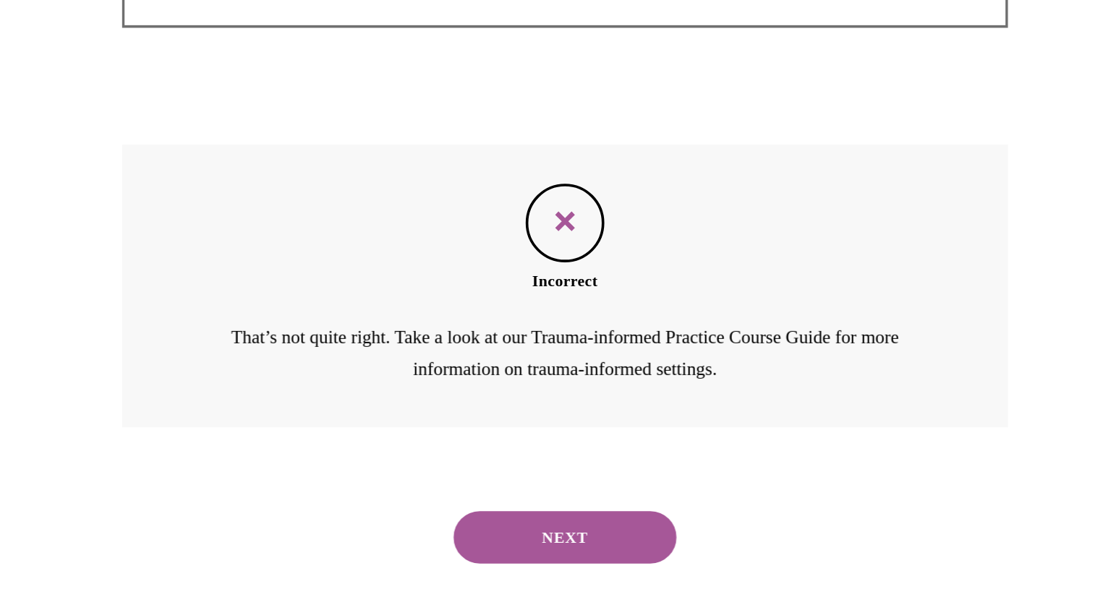
click at [20, 111] on button "NEXT" at bounding box center [31, 106] width 123 height 29
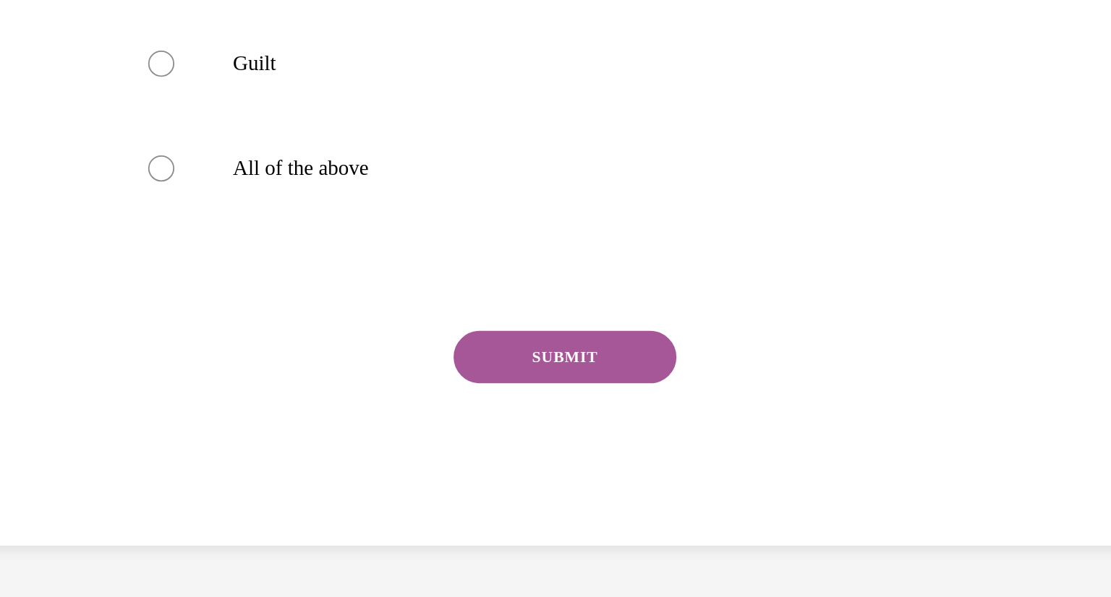
scroll to position [0, 0]
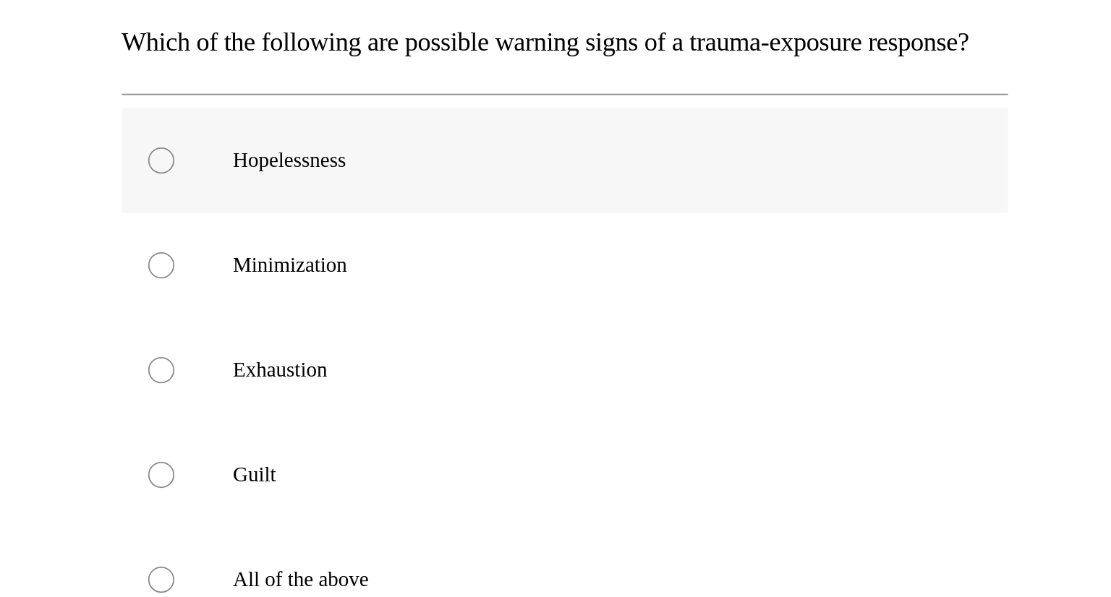
radio input "true"
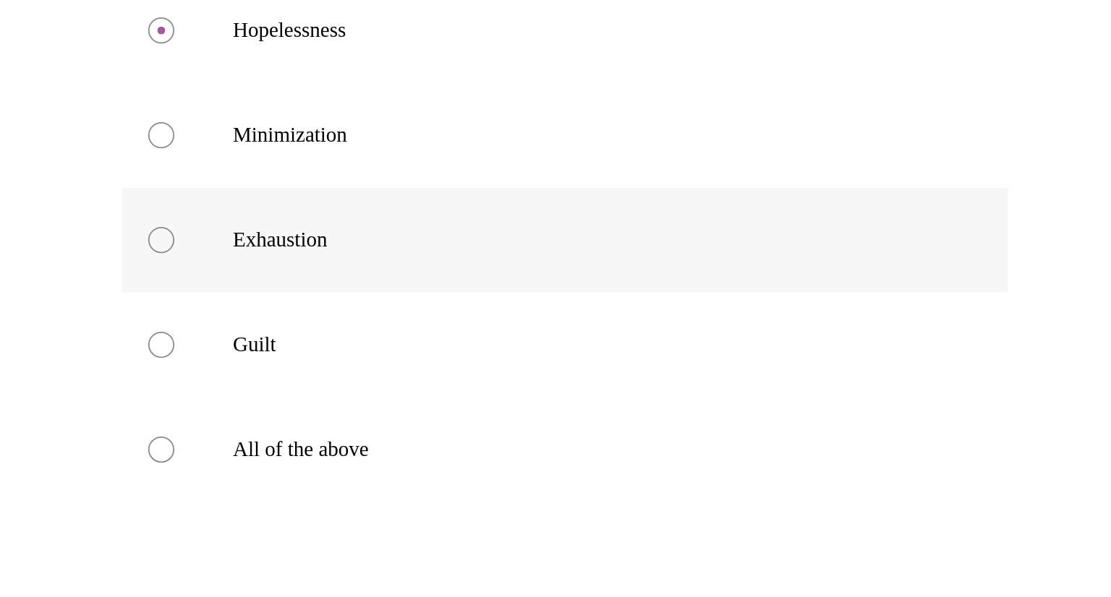
scroll to position [72, 0]
radio input "true"
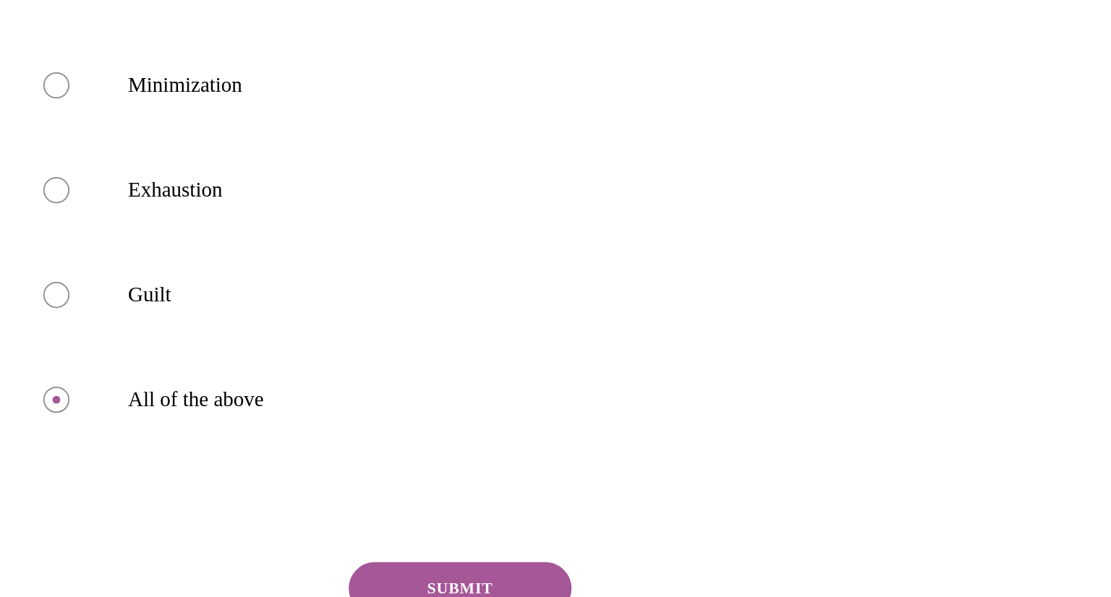
scroll to position [153, 0]
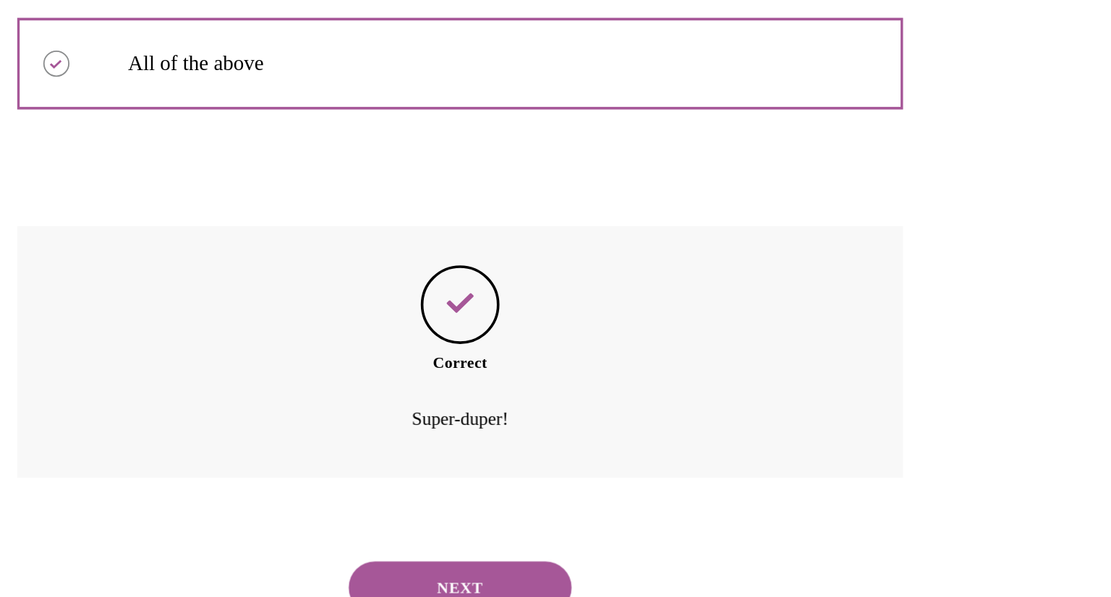
scroll to position [373, 0]
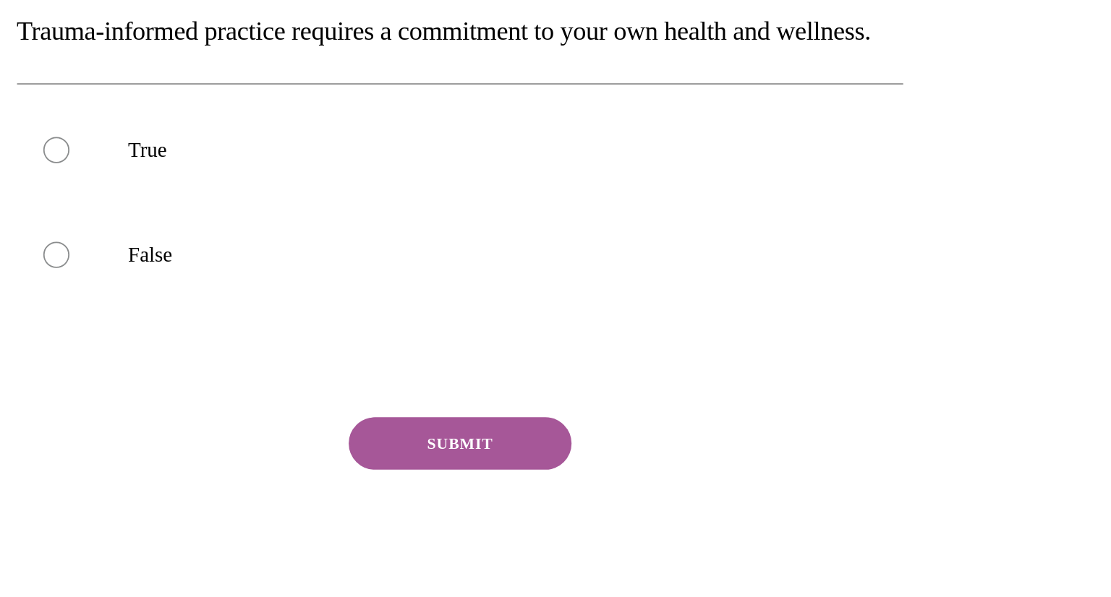
scroll to position [0, 0]
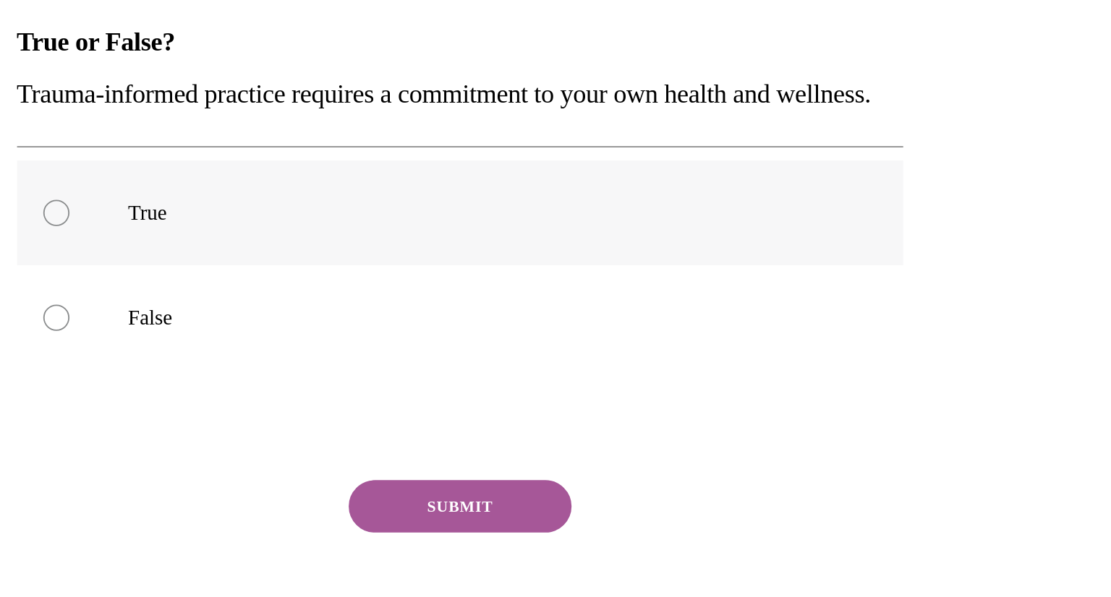
radio input "true"
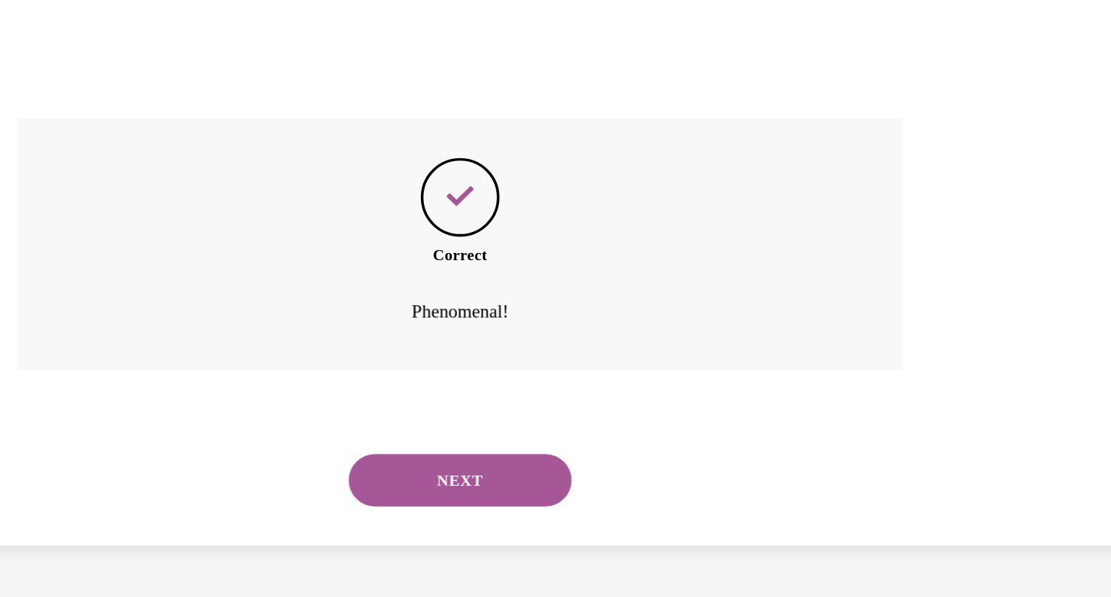
scroll to position [228, 0]
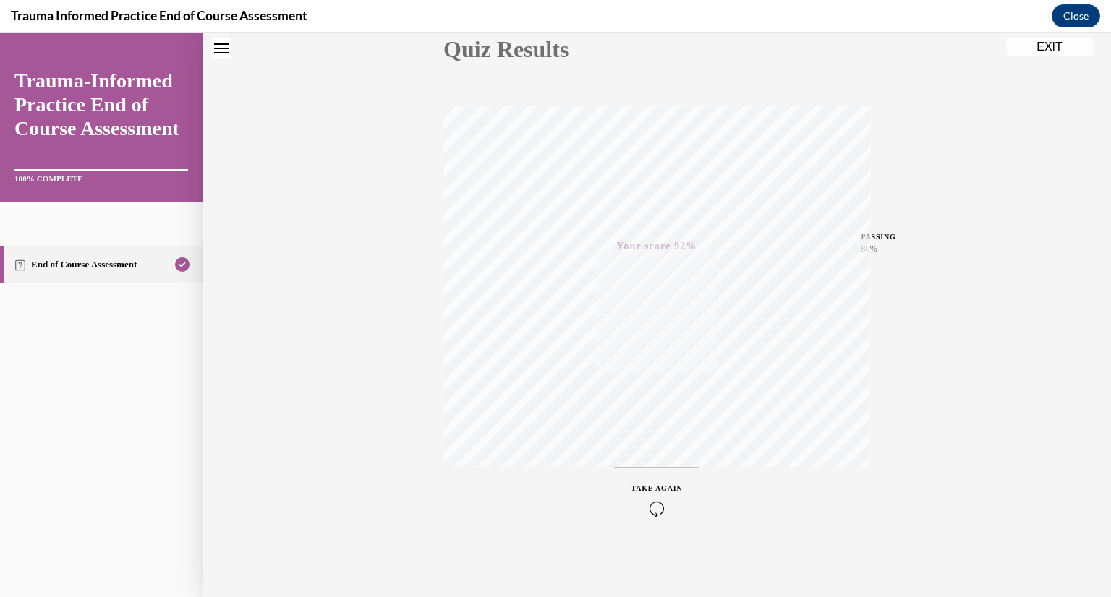
scroll to position [0, 0]
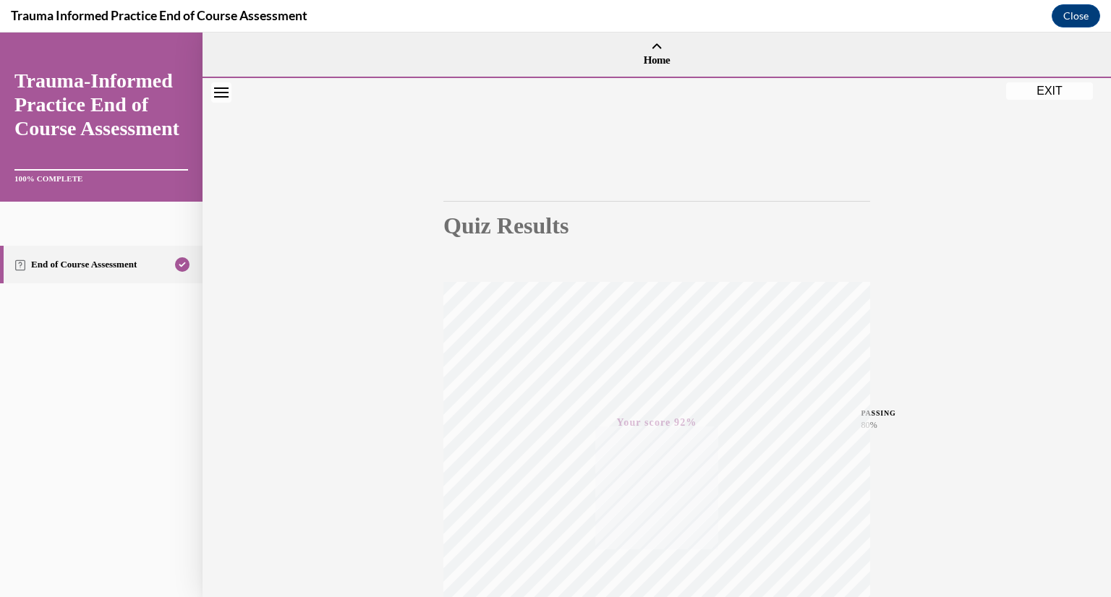
click at [1050, 91] on button "EXIT" at bounding box center [1049, 90] width 87 height 17
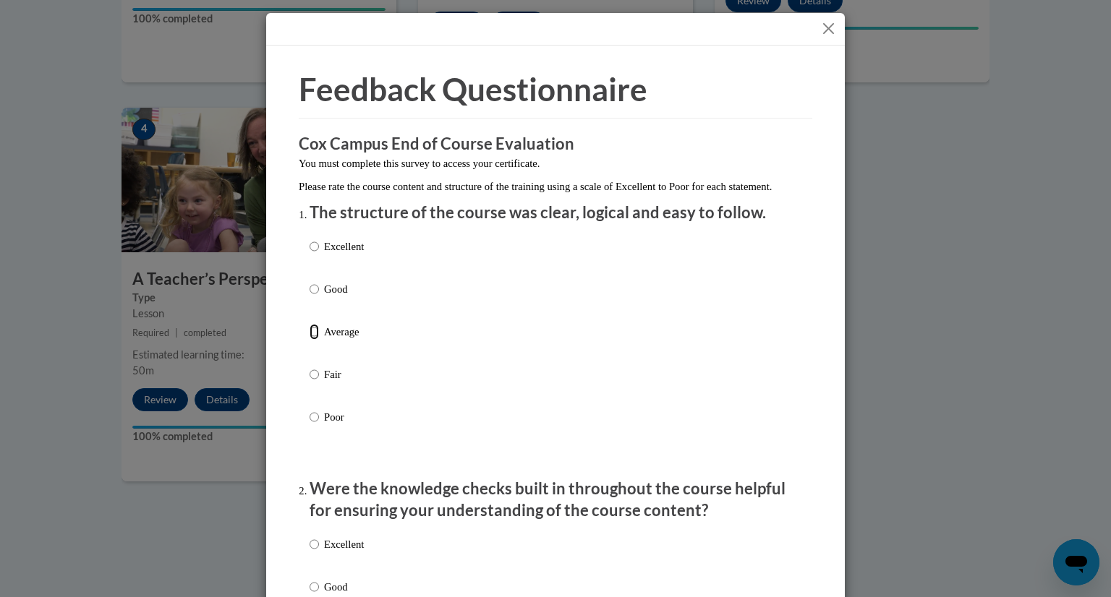
click at [312, 340] on input "Average" at bounding box center [313, 332] width 9 height 16
radio input "true"
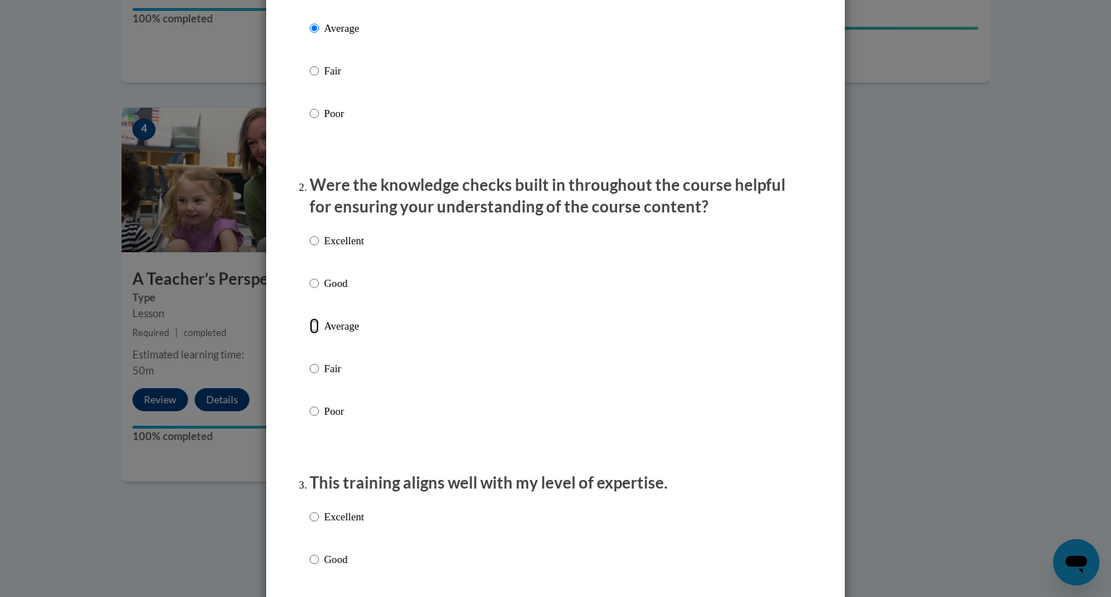
click at [312, 334] on input "Average" at bounding box center [313, 326] width 9 height 16
radio input "true"
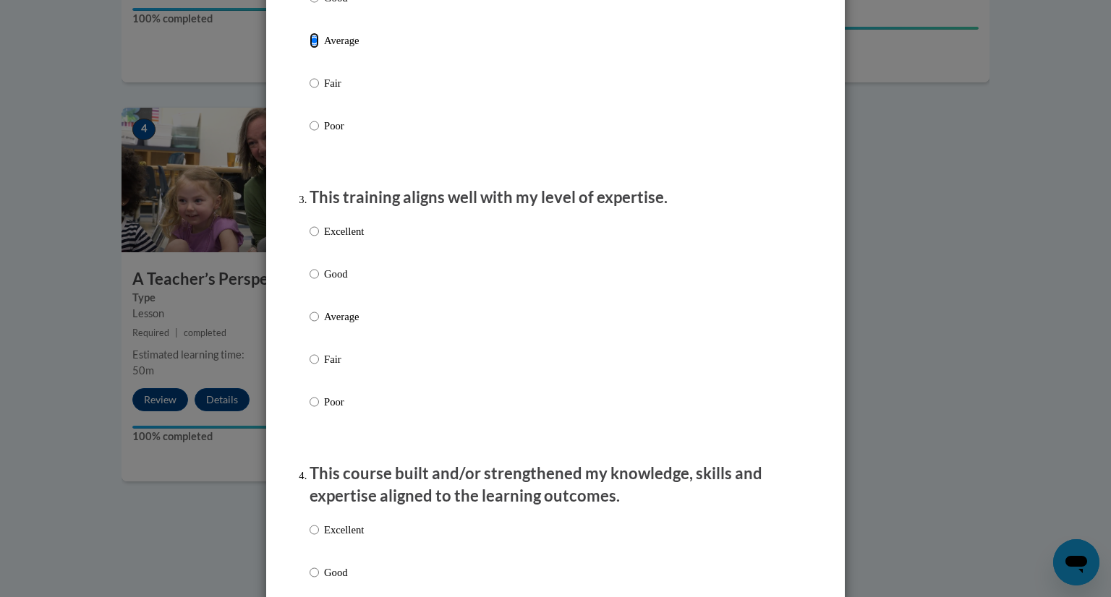
scroll to position [590, 0]
click at [310, 324] on input "Average" at bounding box center [313, 316] width 9 height 16
radio input "true"
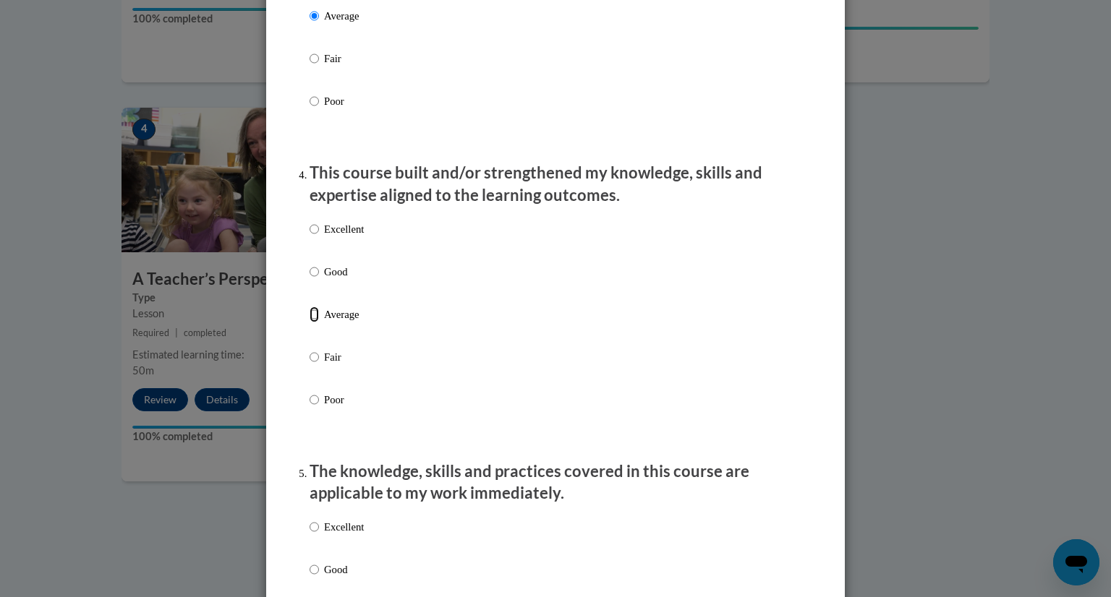
click at [310, 322] on input "Average" at bounding box center [313, 315] width 9 height 16
radio input "true"
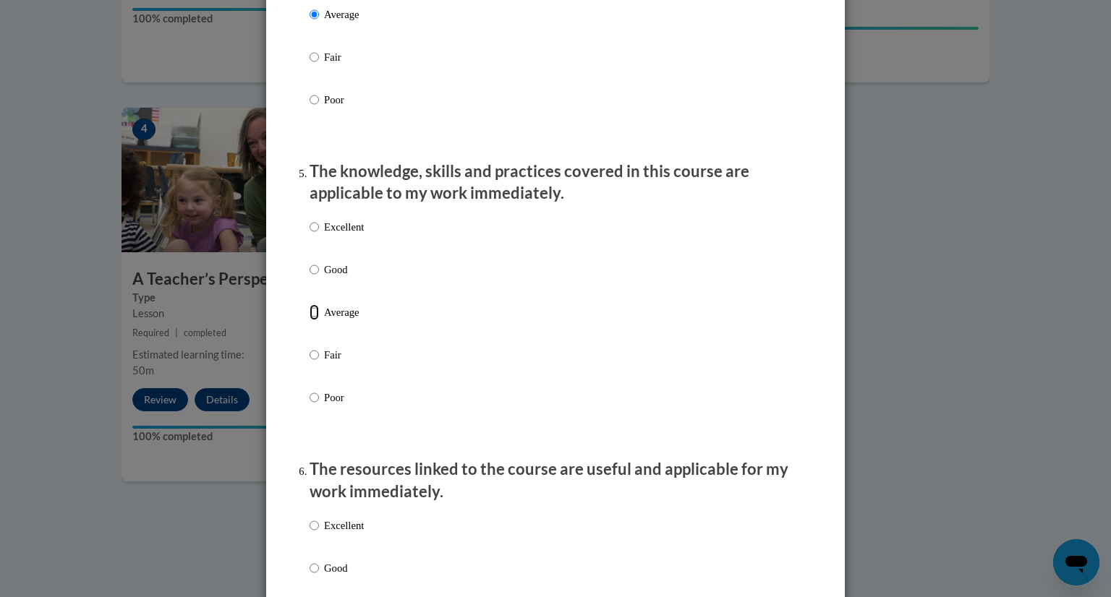
click at [310, 320] on input "Average" at bounding box center [313, 312] width 9 height 16
radio input "true"
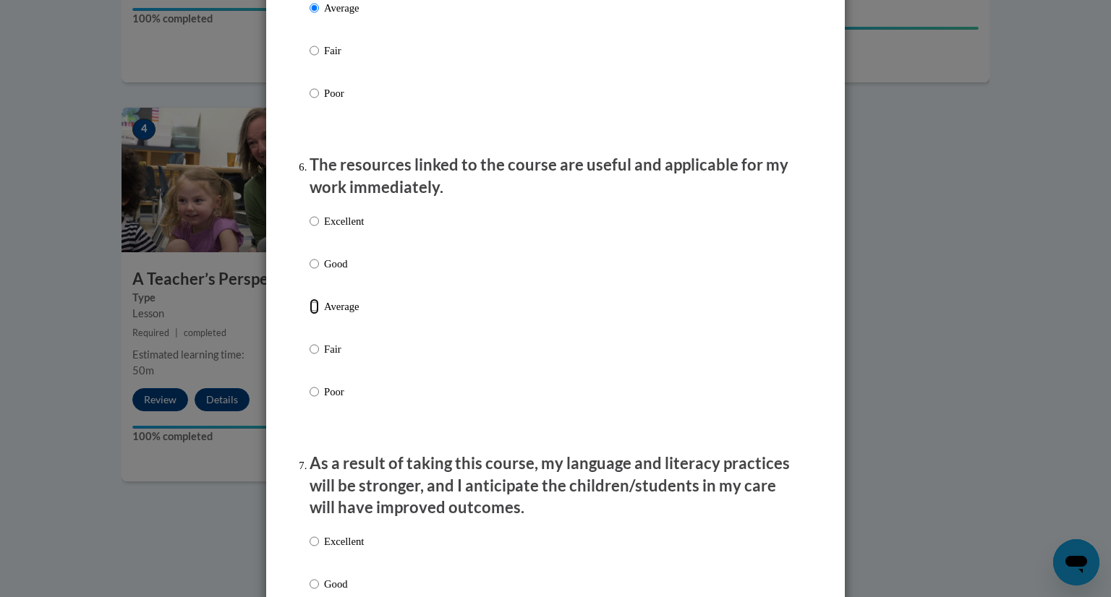
click at [310, 315] on input "Average" at bounding box center [313, 307] width 9 height 16
radio input "true"
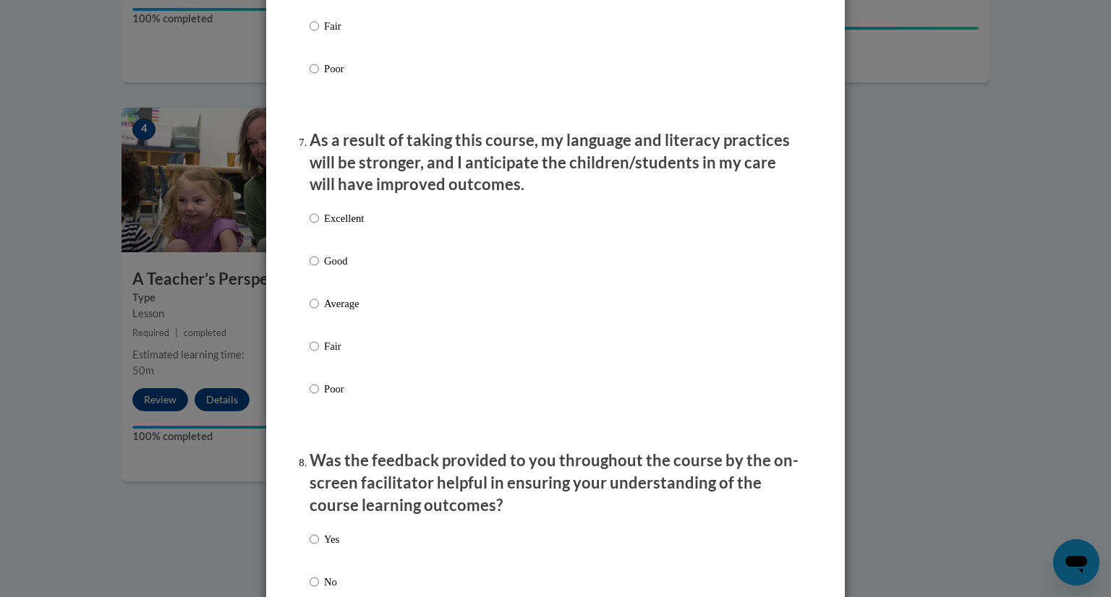
click at [310, 328] on label "Average" at bounding box center [336, 315] width 54 height 39
click at [310, 312] on input "Average" at bounding box center [313, 304] width 9 height 16
radio input "true"
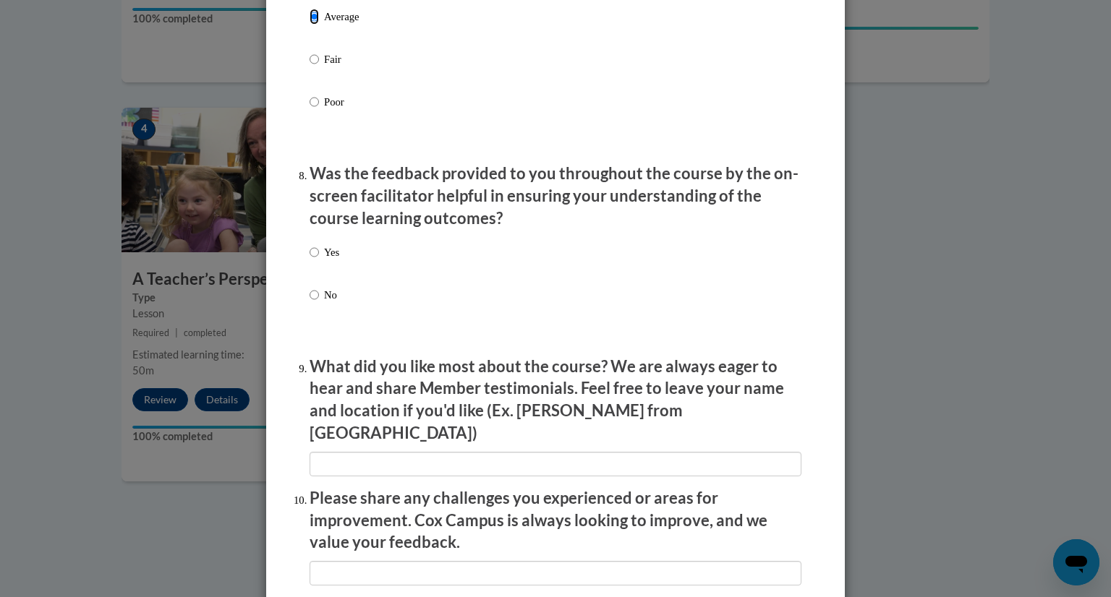
scroll to position [2106, 0]
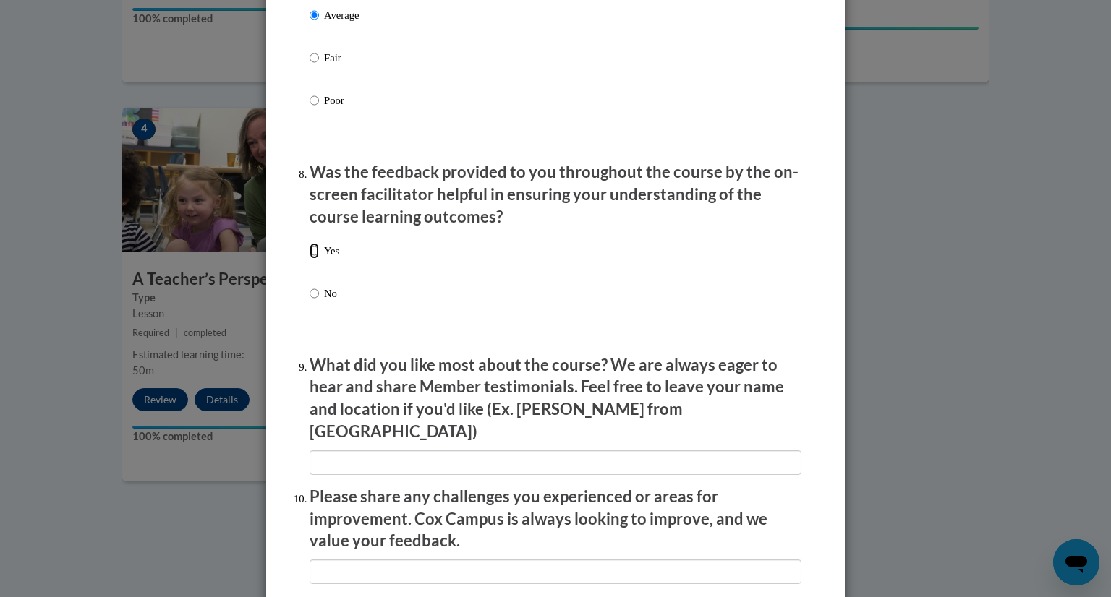
click at [315, 259] on input "Yes" at bounding box center [313, 251] width 9 height 16
radio input "true"
click at [319, 269] on label "Yes" at bounding box center [324, 262] width 30 height 39
click at [319, 259] on input "Yes" at bounding box center [313, 251] width 9 height 16
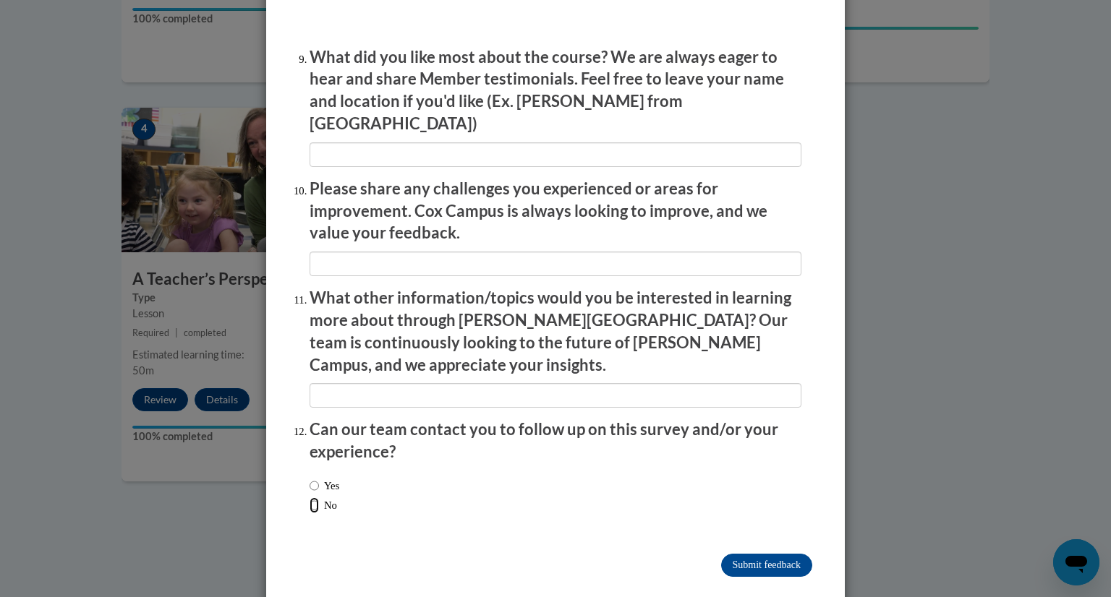
click at [311, 497] on input "No" at bounding box center [313, 505] width 9 height 16
radio input "true"
click at [752, 554] on input "Submit feedback" at bounding box center [766, 565] width 91 height 23
